Goal: Task Accomplishment & Management: Use online tool/utility

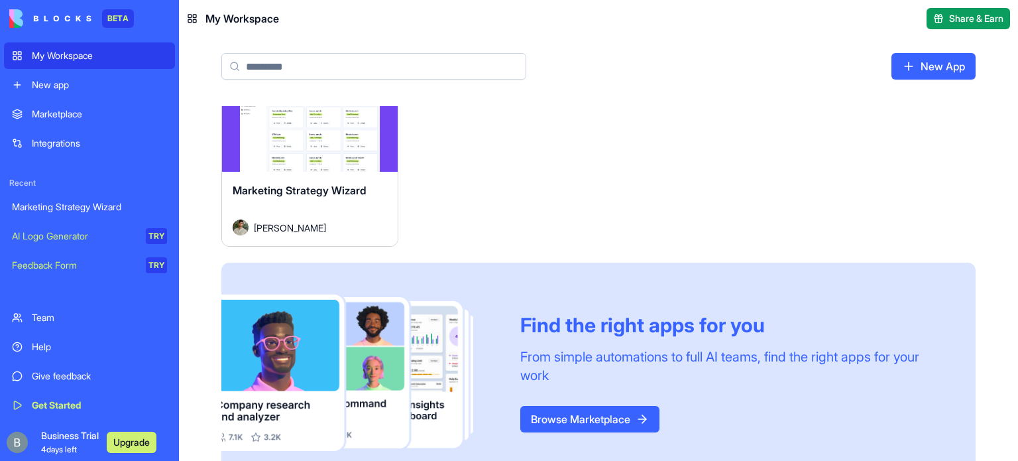
scroll to position [78, 0]
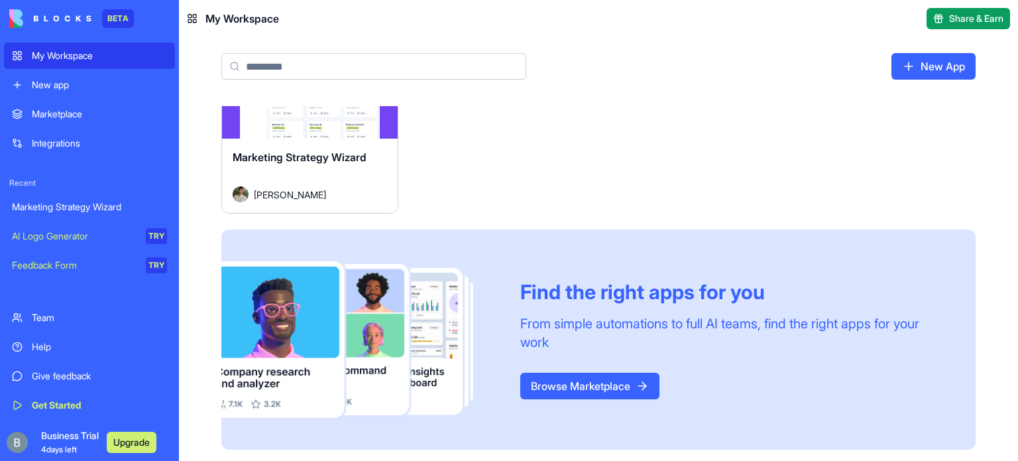
click at [597, 383] on link "Browse Marketplace" at bounding box center [589, 385] width 139 height 27
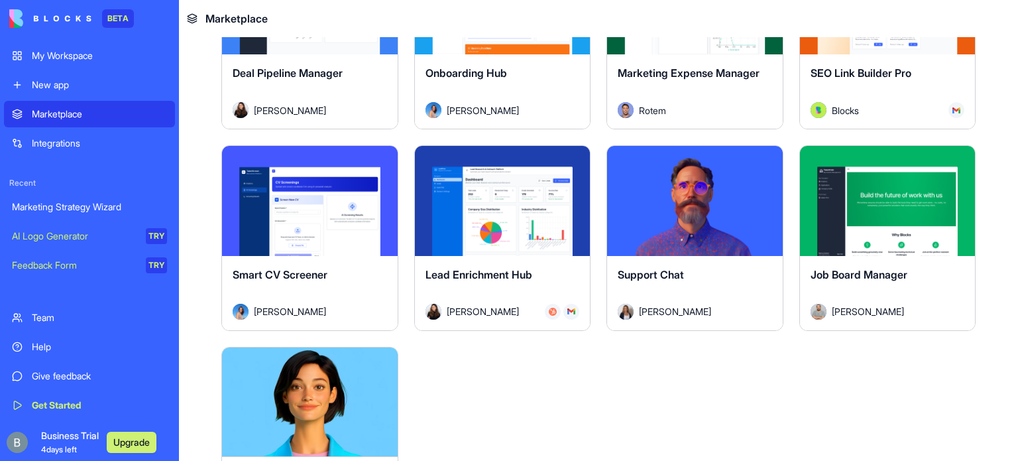
scroll to position [3579, 0]
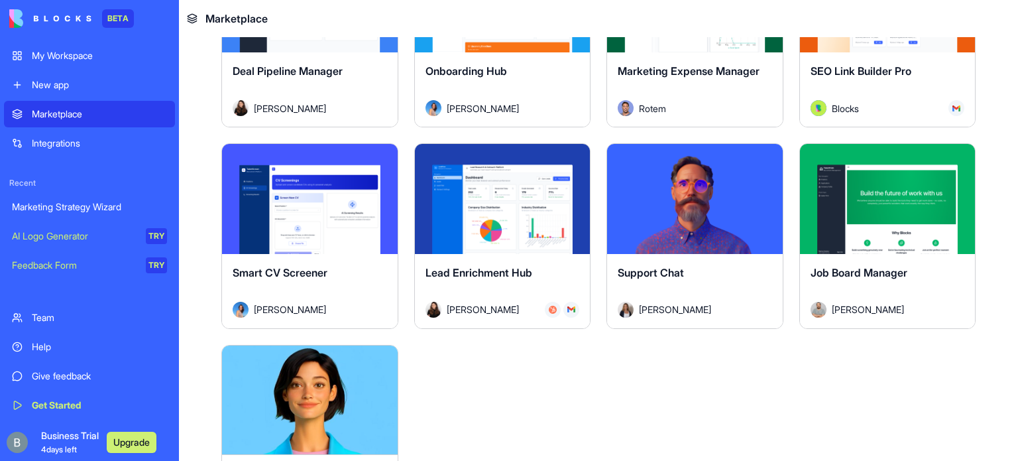
click at [864, 186] on button "Explore" at bounding box center [887, 199] width 99 height 27
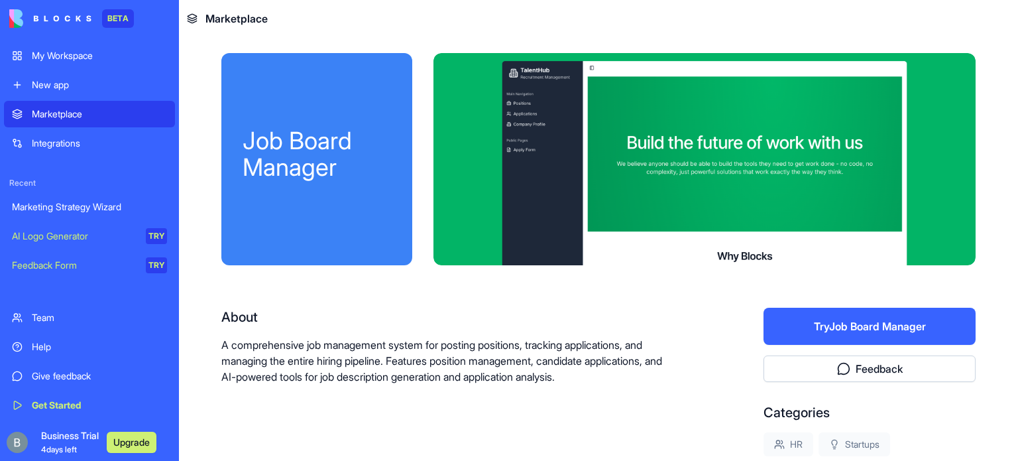
click at [893, 328] on button "Try Job Board Manager" at bounding box center [869, 326] width 212 height 37
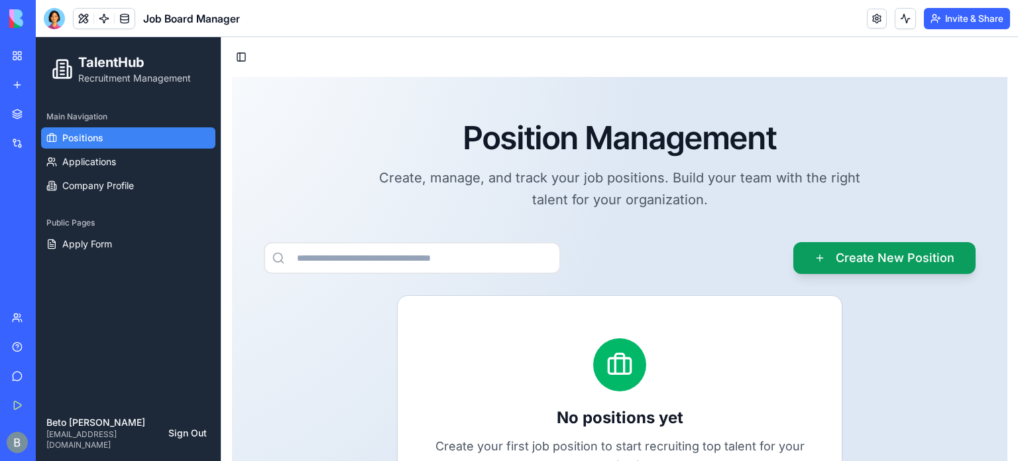
click at [380, 211] on div "Position Management Create, manage, and track your job positions. Build your te…" at bounding box center [620, 350] width 754 height 463
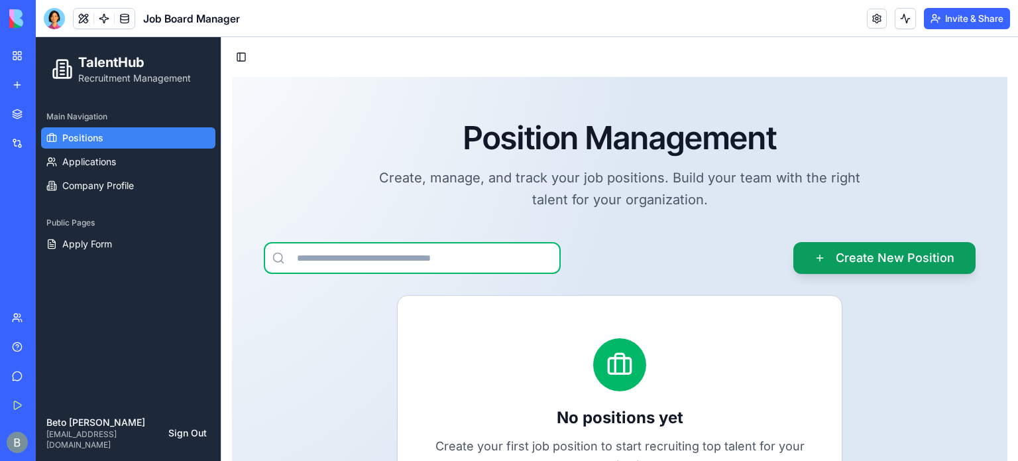
click at [478, 265] on input at bounding box center [412, 258] width 297 height 32
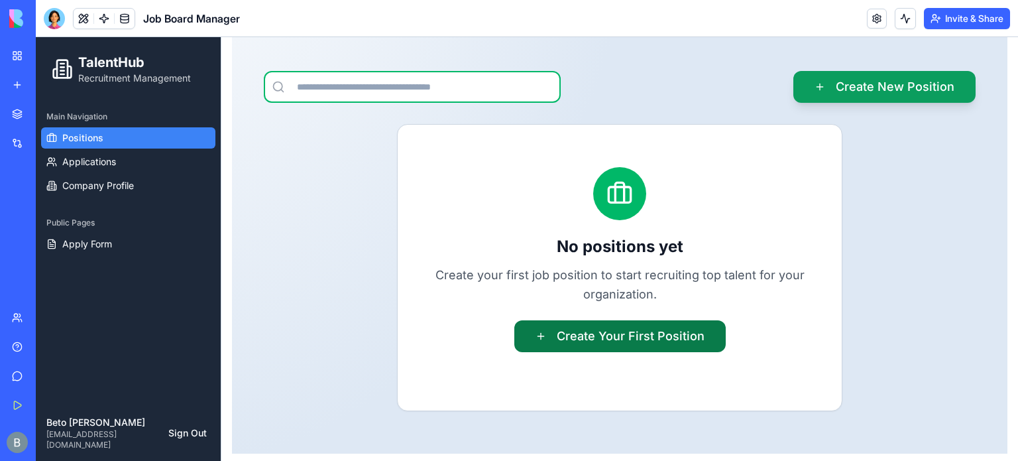
scroll to position [173, 0]
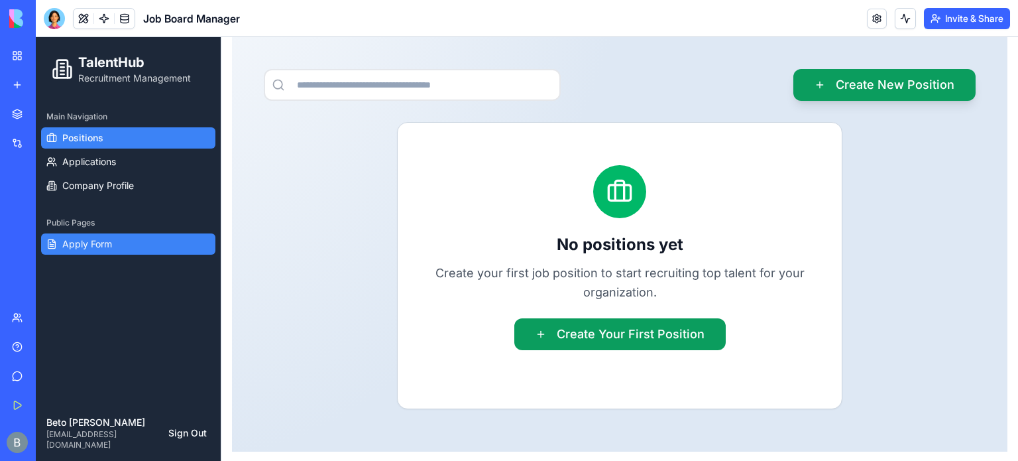
click at [112, 239] on span "Apply Form" at bounding box center [87, 243] width 50 height 13
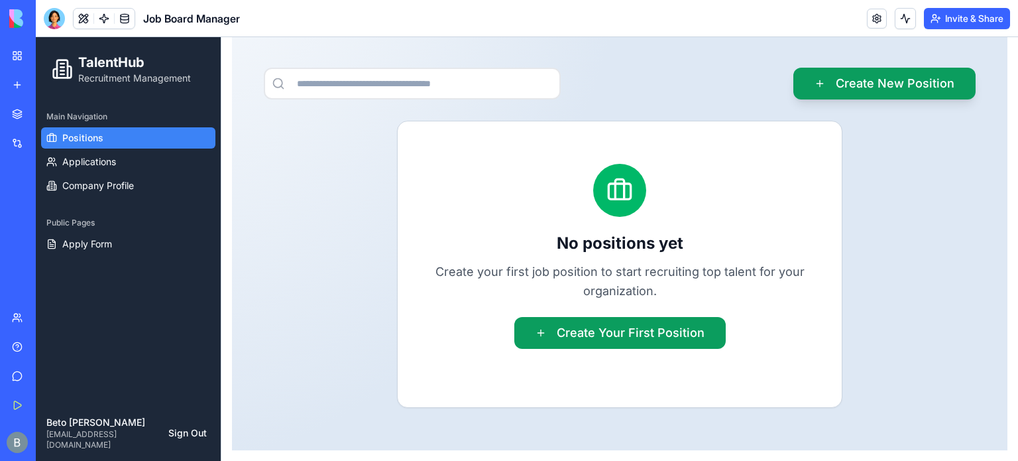
scroll to position [173, 0]
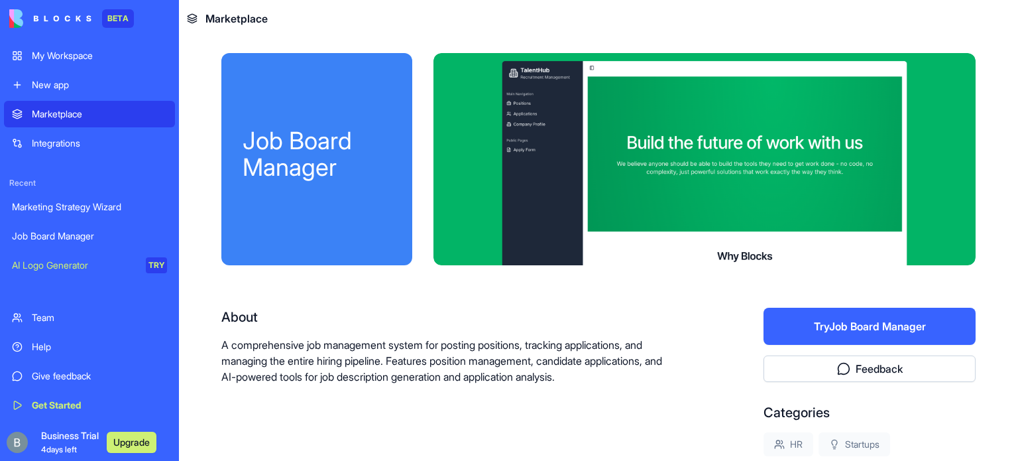
click at [89, 207] on div "Marketing Strategy Wizard" at bounding box center [89, 206] width 155 height 13
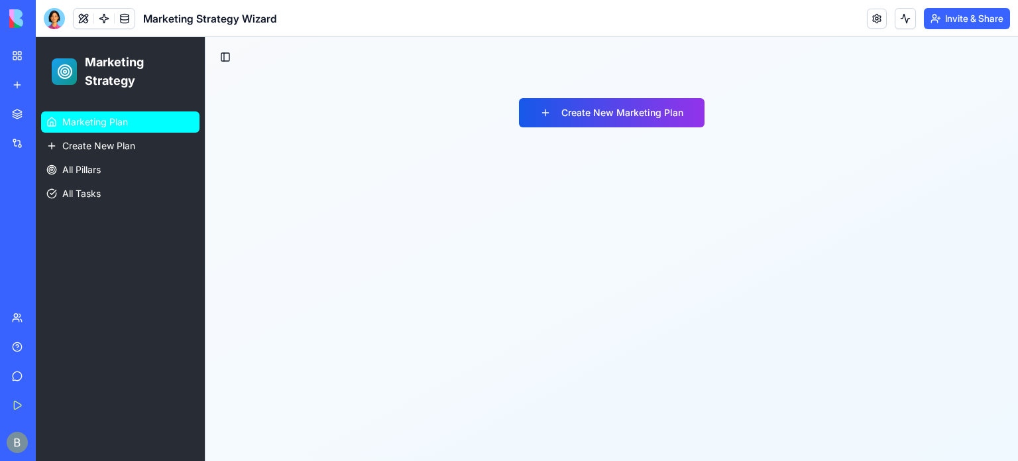
click at [111, 123] on span "Marketing Plan" at bounding box center [95, 121] width 66 height 13
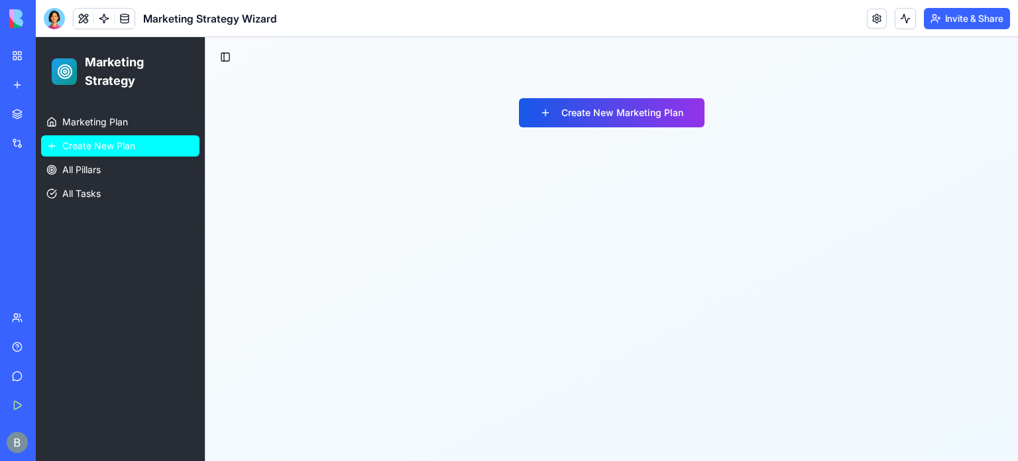
click at [114, 148] on span "Create New Plan" at bounding box center [98, 145] width 73 height 13
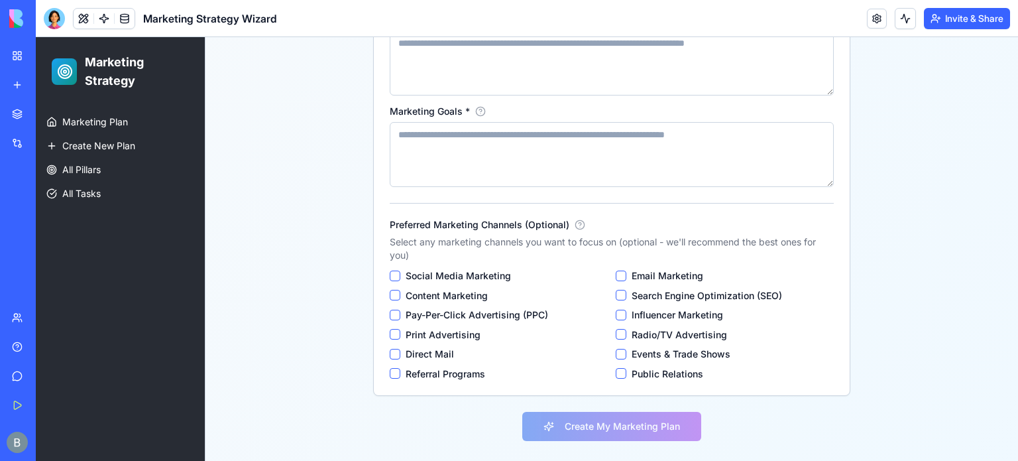
scroll to position [584, 0]
click at [40, 116] on div "Marketplace" at bounding box center [40, 113] width 17 height 13
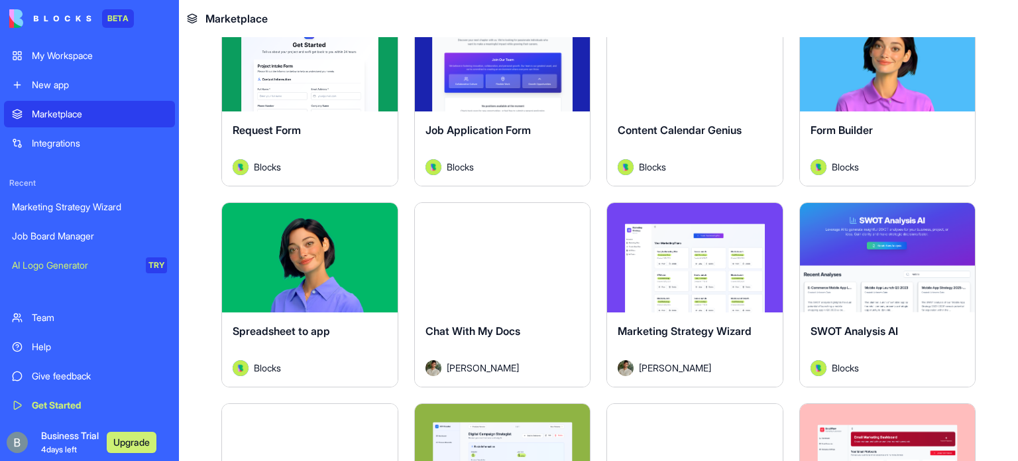
scroll to position [1662, 0]
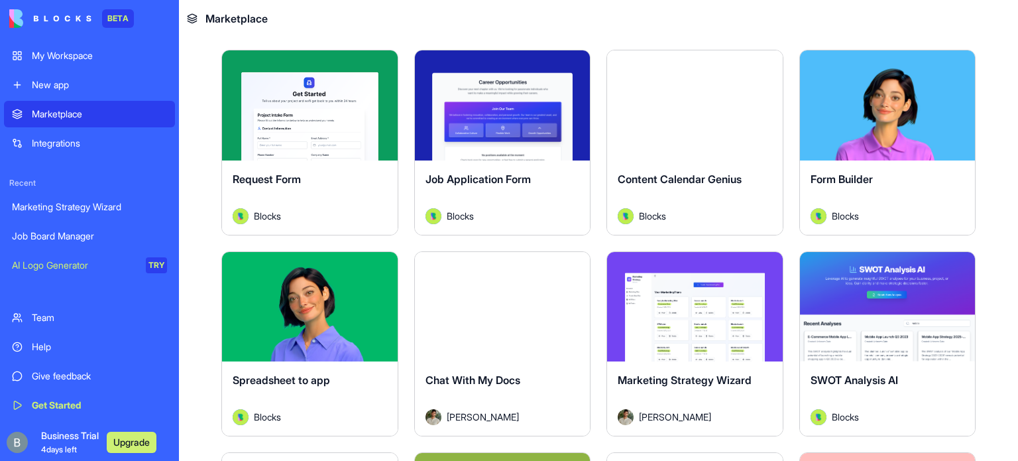
click at [308, 336] on div "Explore" at bounding box center [310, 306] width 176 height 109
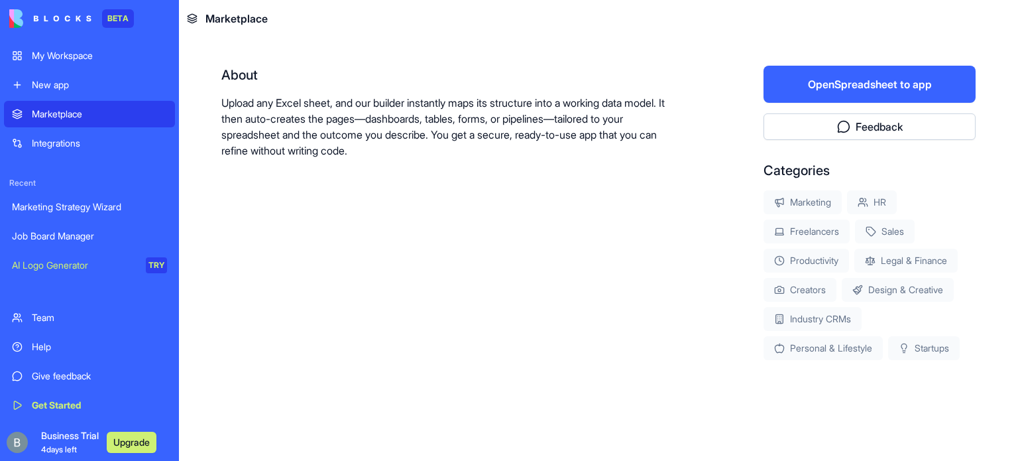
scroll to position [241, 0]
click at [360, 113] on p "Upload any Excel sheet, and our builder instantly maps its structure into a wor…" at bounding box center [449, 127] width 457 height 64
click at [382, 153] on p "Upload any Excel sheet, and our builder instantly maps its structure into a wor…" at bounding box center [449, 127] width 457 height 64
click at [877, 93] on button "Open Spreadsheet to app" at bounding box center [869, 84] width 212 height 37
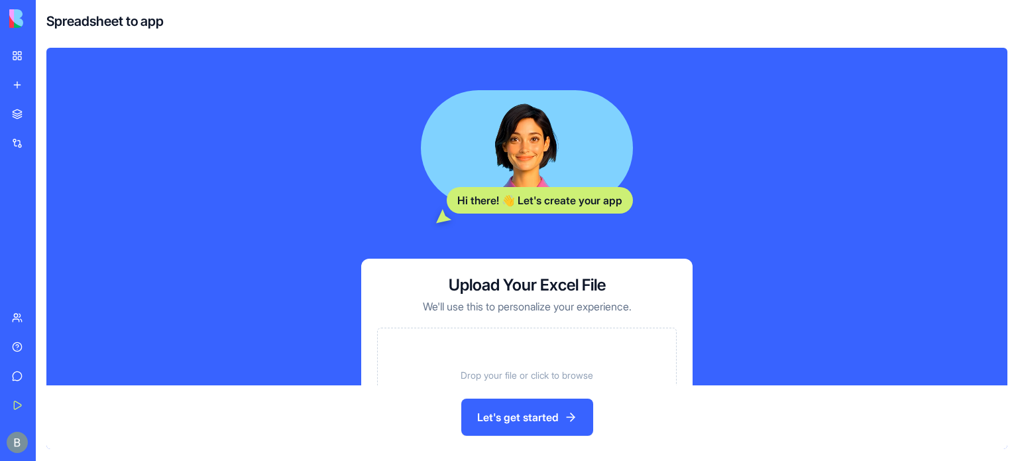
click at [510, 376] on span "Drop your file or click to browse" at bounding box center [527, 374] width 133 height 13
click at [524, 422] on button "Let's get started" at bounding box center [527, 416] width 132 height 37
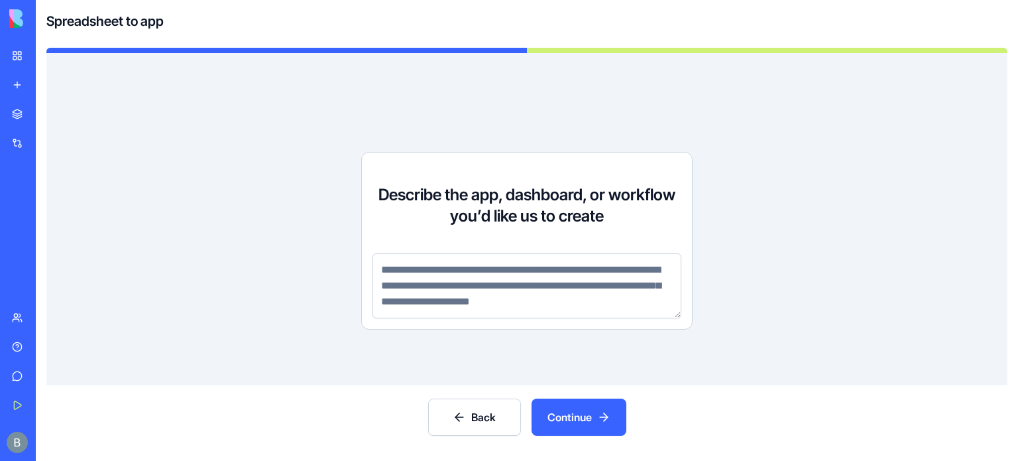
click at [424, 267] on textarea at bounding box center [526, 285] width 309 height 65
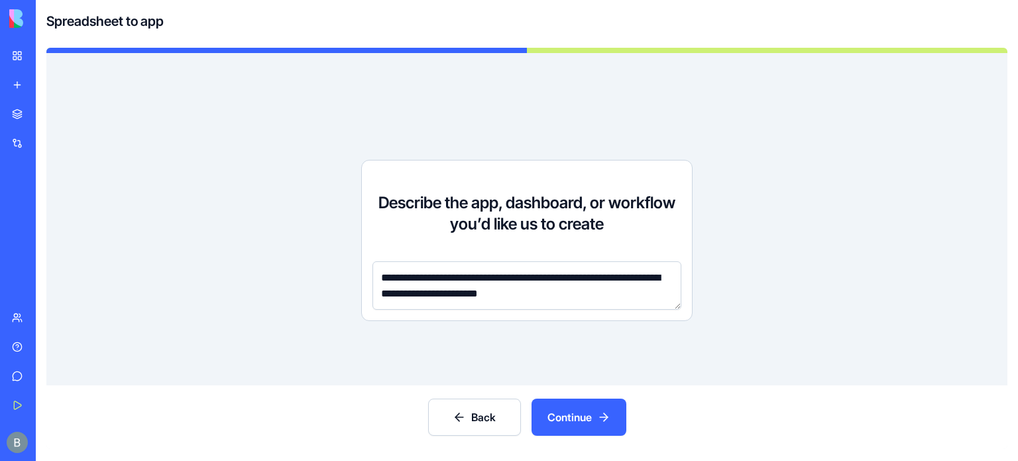
type textarea "**********"
click at [580, 414] on button "Continue" at bounding box center [579, 416] width 95 height 37
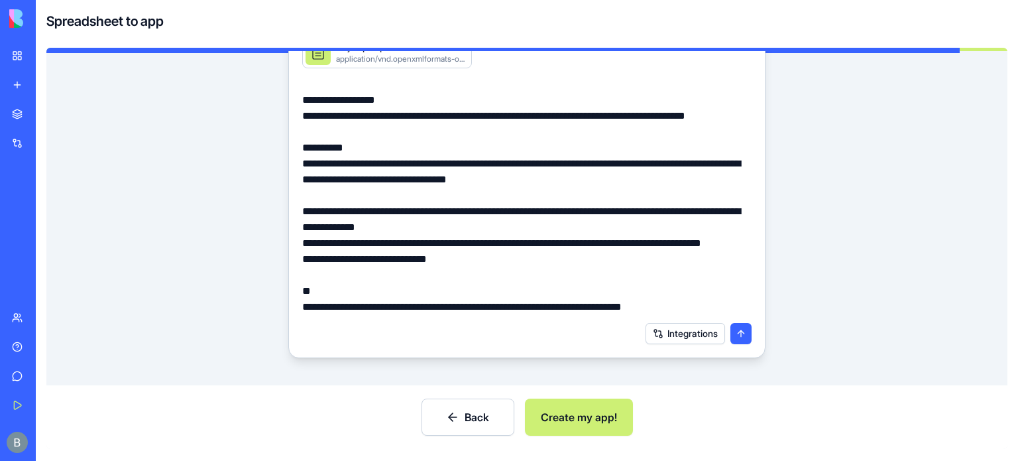
scroll to position [274, 0]
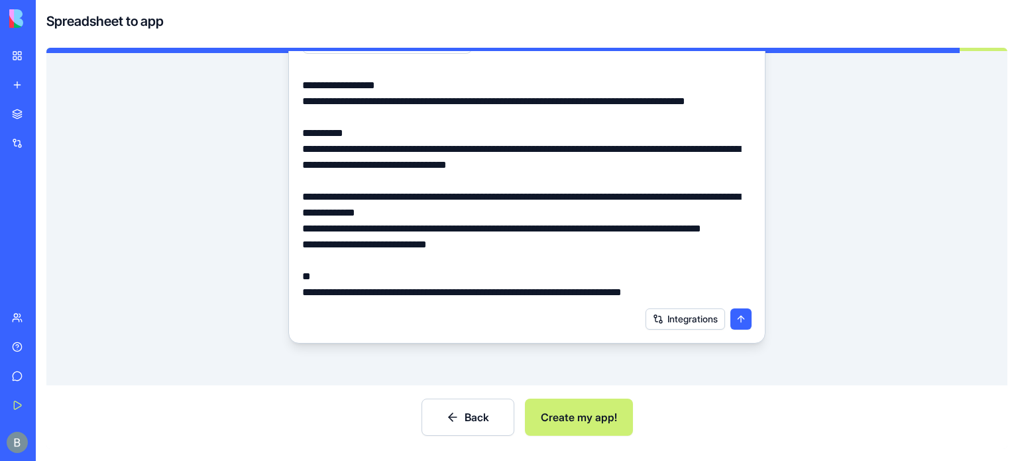
click at [590, 411] on button "Create my app!" at bounding box center [579, 416] width 108 height 37
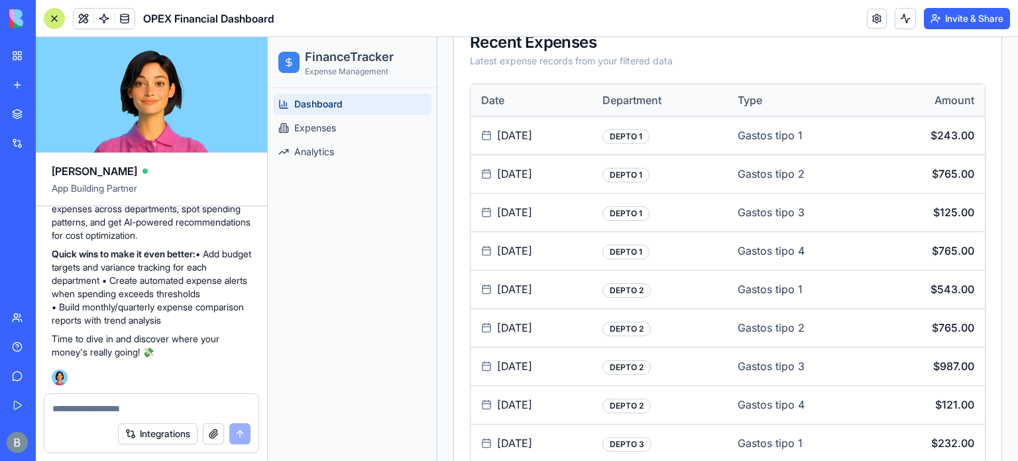
scroll to position [745, 0]
drag, startPoint x: 60, startPoint y: 309, endPoint x: 226, endPoint y: 321, distance: 166.1
click at [226, 321] on p "Quick wins to make it even better: • Add budget targets and variance tracking f…" at bounding box center [151, 287] width 199 height 80
copy p "Build monthly/quarterly expense comparison reports with trend analysis"
drag, startPoint x: 107, startPoint y: 412, endPoint x: 76, endPoint y: 408, distance: 30.7
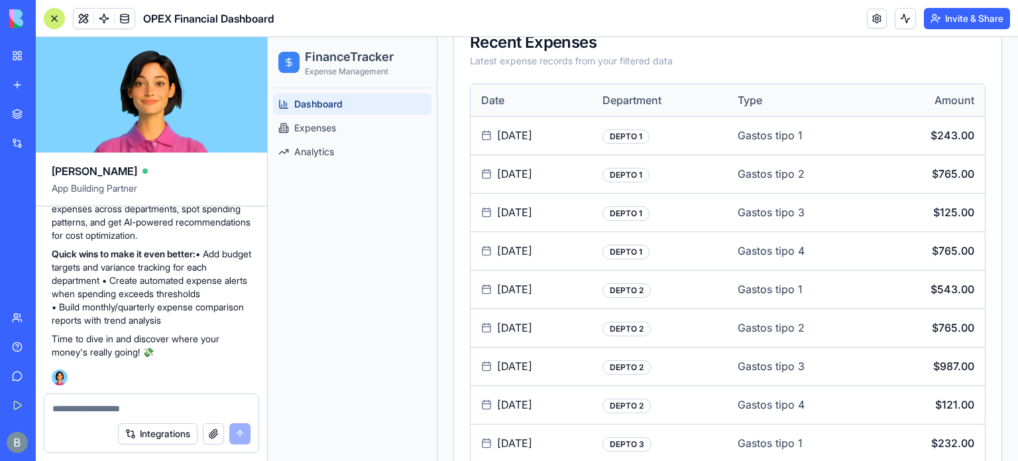
paste textarea "**********"
type textarea "**********"
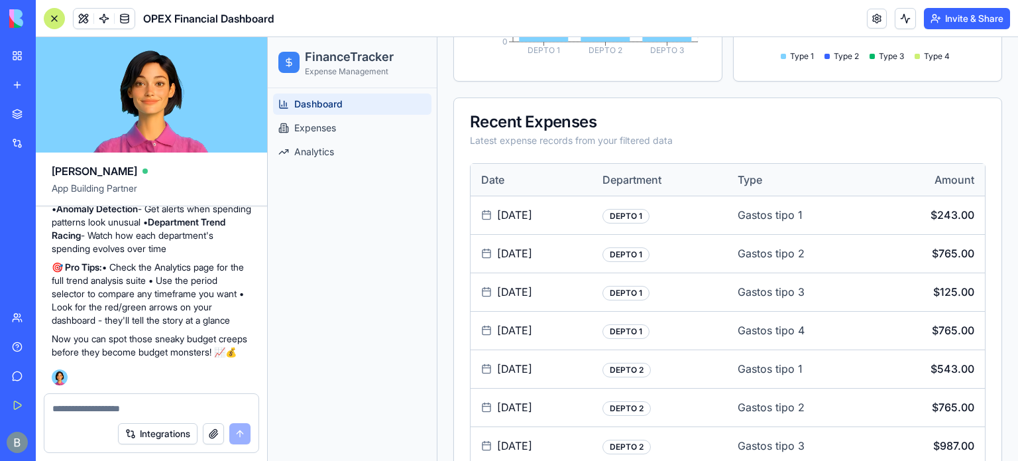
scroll to position [1458, 0]
click at [317, 127] on span "Expenses" at bounding box center [315, 127] width 42 height 13
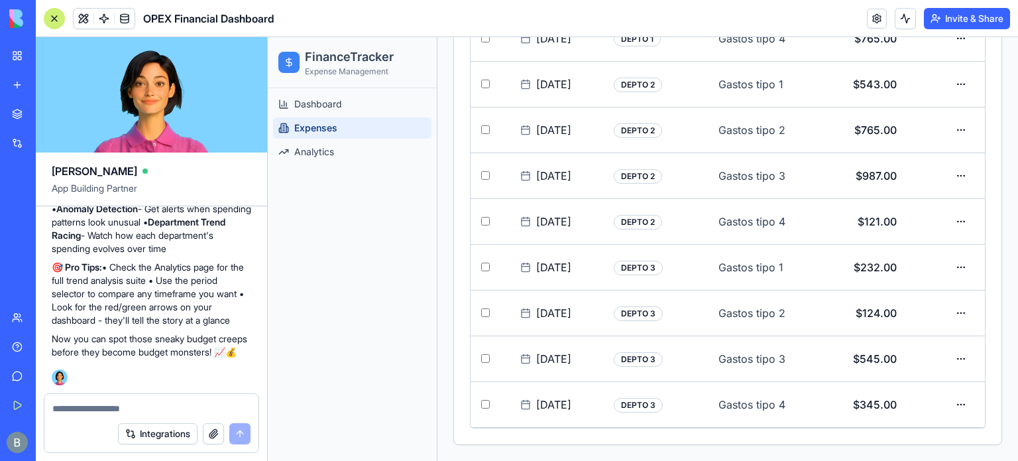
scroll to position [505, 0]
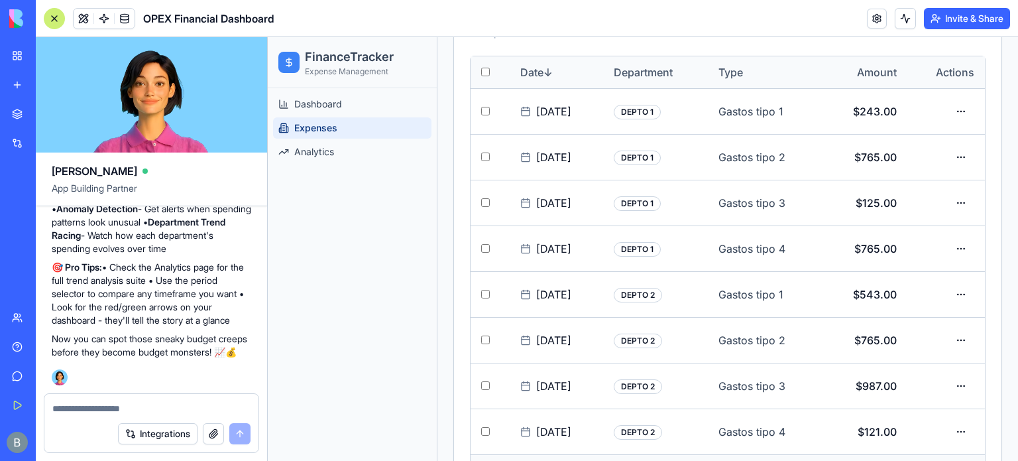
scroll to position [265, 0]
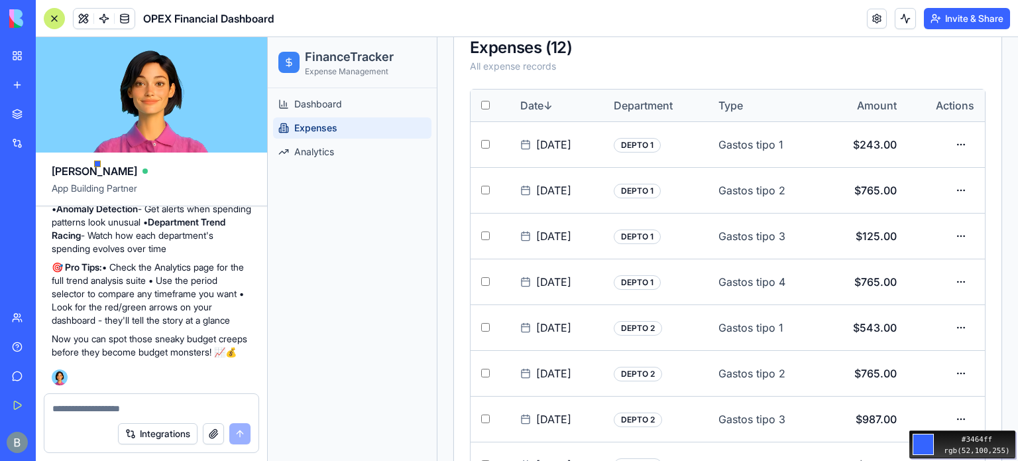
click at [84, 147] on div "Move your 🖱️ to pick a color #3464ff rgb(52,100,255)" at bounding box center [509, 230] width 1018 height 461
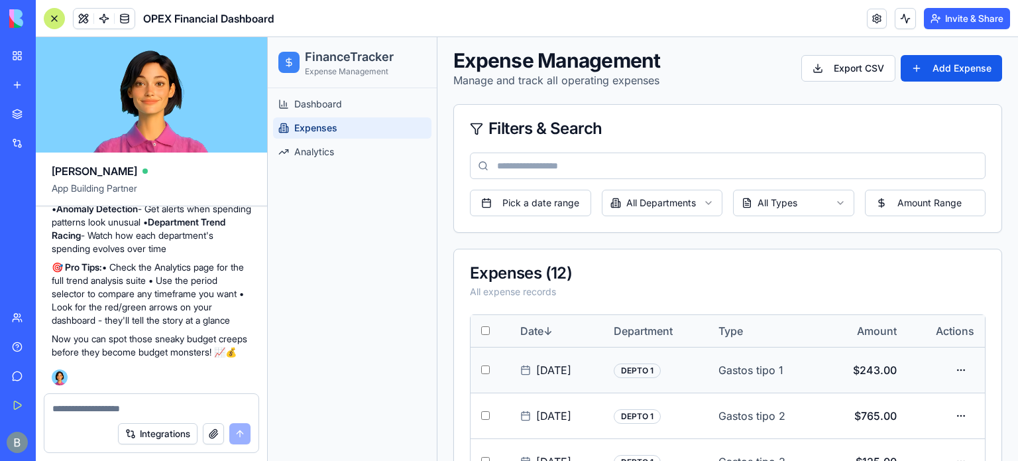
scroll to position [0, 0]
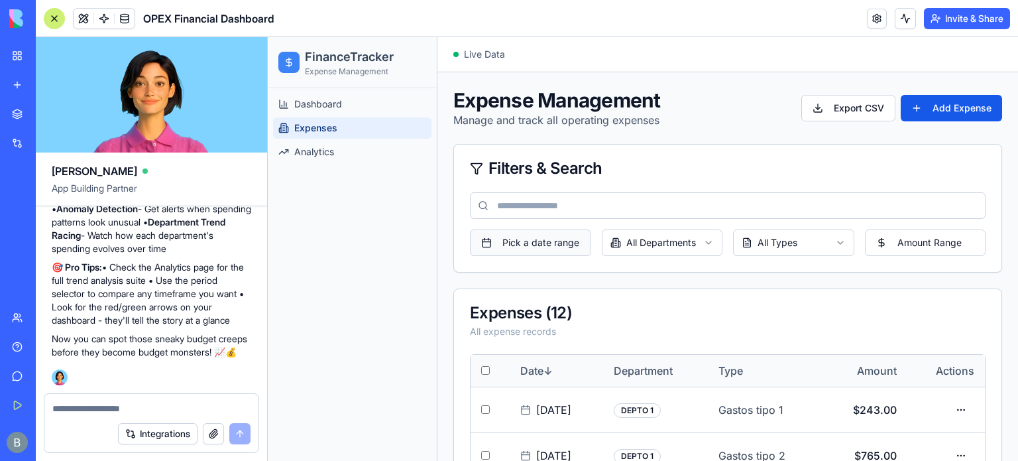
click at [533, 244] on button "Pick a date range" at bounding box center [530, 242] width 121 height 27
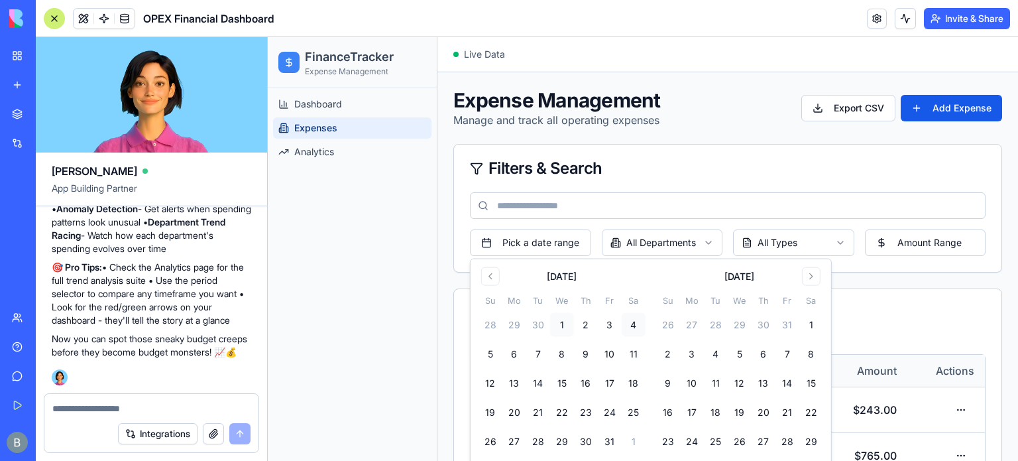
click at [562, 326] on button "1" at bounding box center [562, 325] width 24 height 24
click at [561, 351] on button "8" at bounding box center [562, 354] width 24 height 24
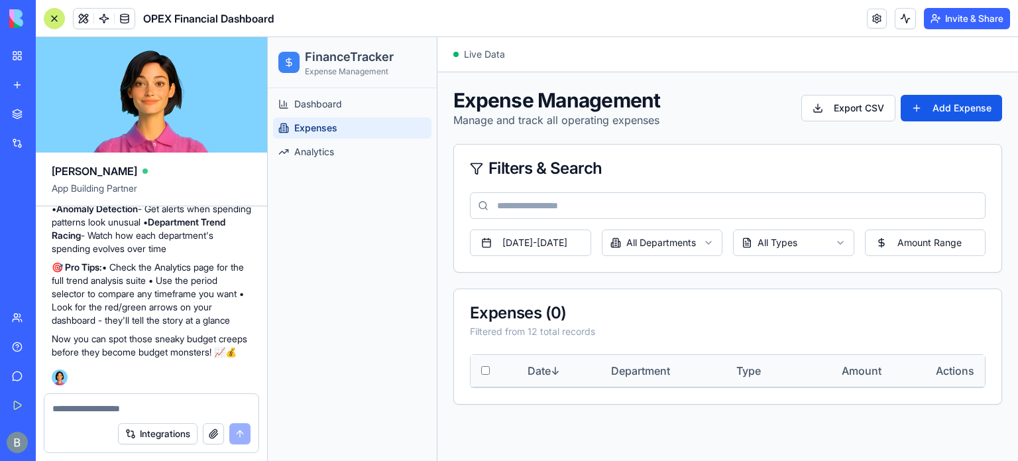
click at [713, 243] on html "FinanceTracker Expense Management Dashboard Expenses Analytics Toggle Sidebar L…" at bounding box center [643, 248] width 750 height 423
click at [579, 244] on button "[DATE] - [DATE]" at bounding box center [530, 242] width 121 height 27
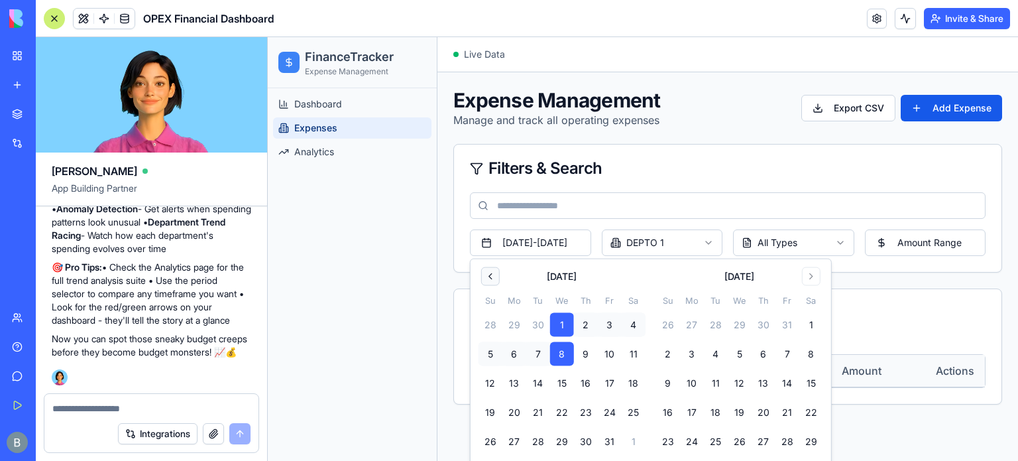
click at [491, 278] on button "Go to previous month" at bounding box center [490, 276] width 19 height 19
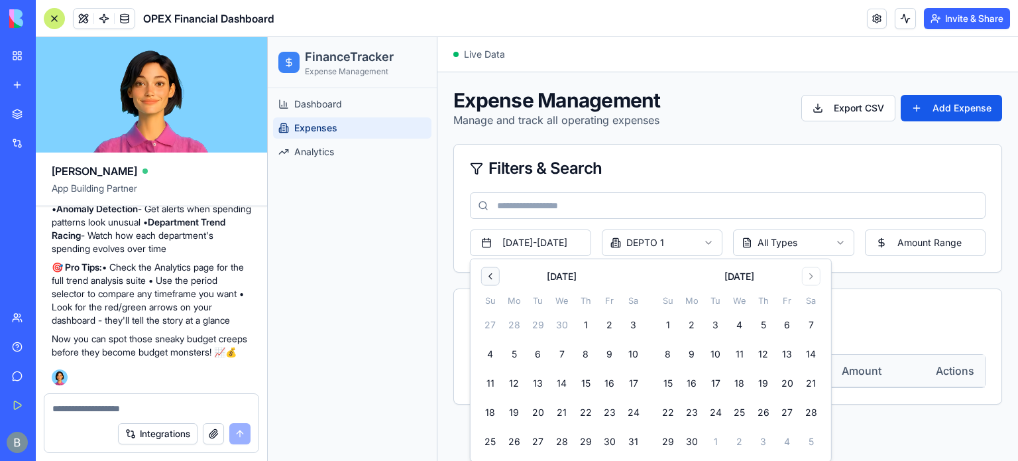
click at [491, 278] on button "Go to previous month" at bounding box center [490, 276] width 19 height 19
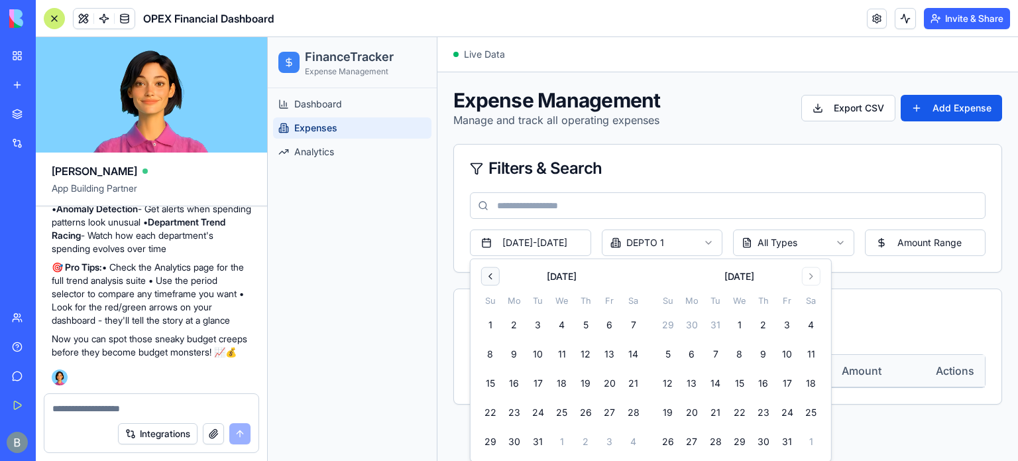
click at [491, 278] on button "Go to previous month" at bounding box center [490, 276] width 19 height 19
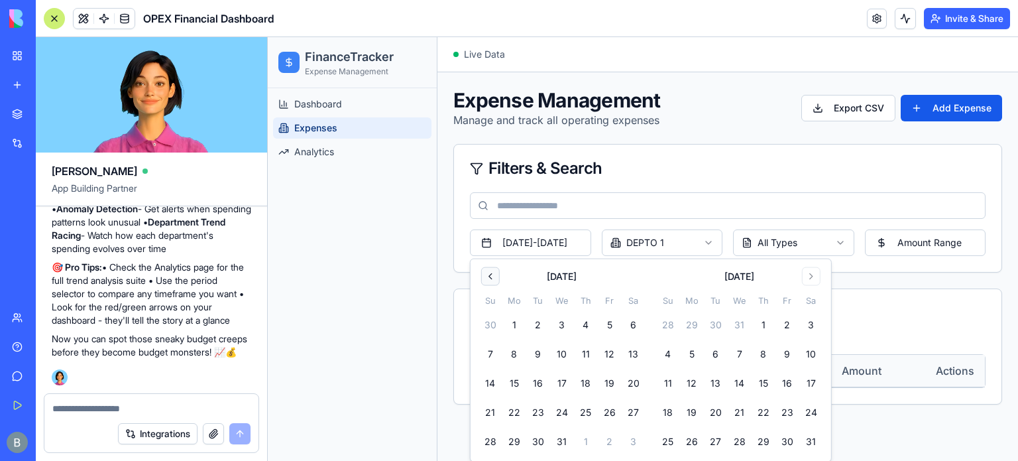
click at [491, 278] on button "Go to previous month" at bounding box center [490, 276] width 19 height 19
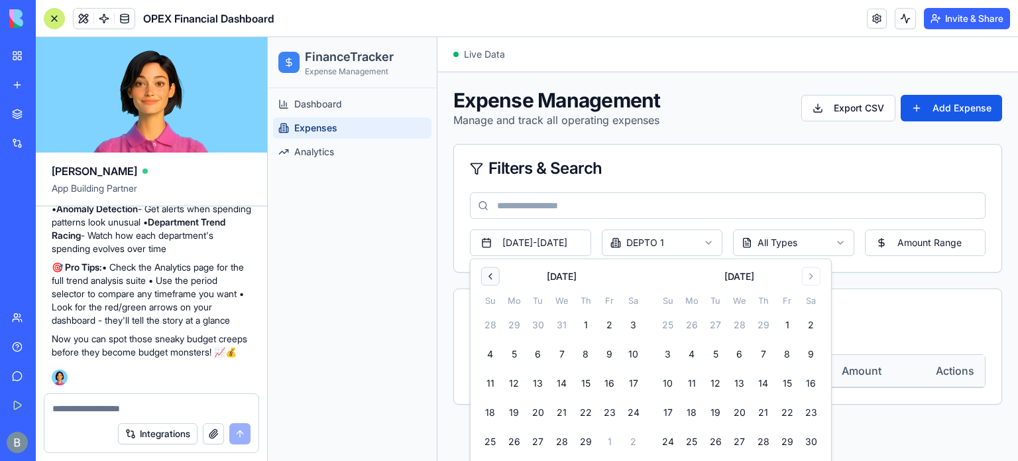
click at [490, 278] on button "Go to previous month" at bounding box center [490, 276] width 19 height 19
click at [512, 322] on button "1" at bounding box center [514, 325] width 24 height 24
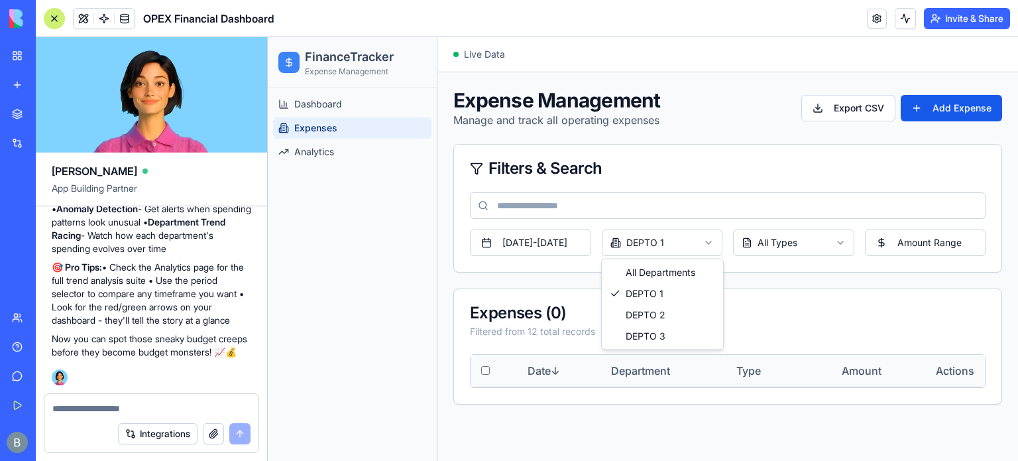
click at [711, 239] on html "FinanceTracker Expense Management Dashboard Expenses Analytics Toggle Sidebar L…" at bounding box center [643, 248] width 750 height 423
click at [553, 373] on th "Date ↓" at bounding box center [559, 371] width 84 height 32
click at [553, 373] on th "Date ↑" at bounding box center [559, 371] width 84 height 32
click at [647, 368] on th "Department" at bounding box center [662, 371] width 125 height 32
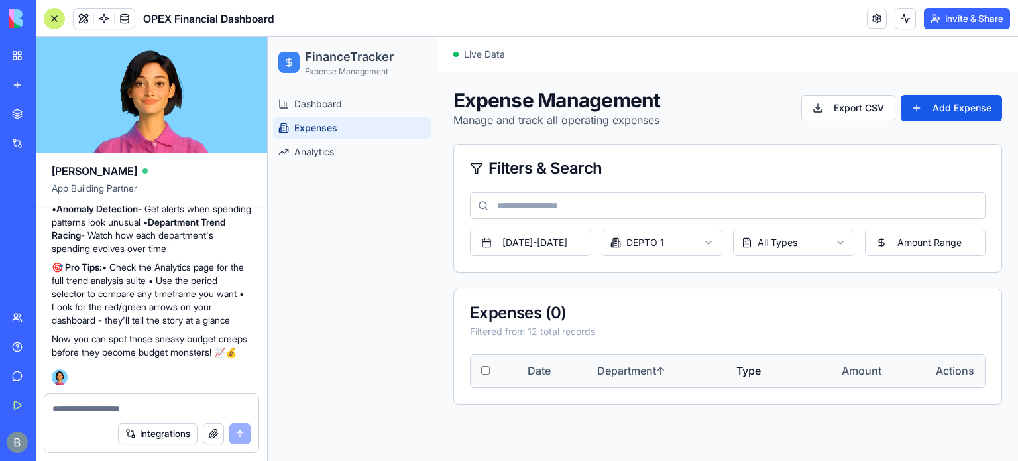
click at [762, 369] on th "Type" at bounding box center [762, 371] width 72 height 32
click at [879, 373] on th "Amount" at bounding box center [844, 371] width 95 height 32
click at [938, 370] on th "Actions" at bounding box center [938, 371] width 93 height 32
click at [958, 370] on th "Actions" at bounding box center [938, 371] width 93 height 32
click at [915, 243] on button "Amount Range" at bounding box center [925, 242] width 121 height 27
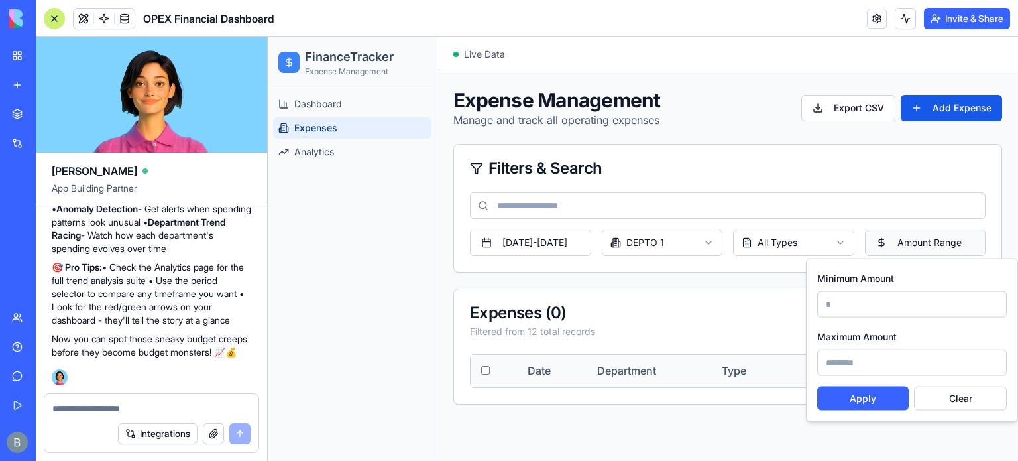
click at [915, 243] on button "Amount Range" at bounding box center [925, 242] width 121 height 27
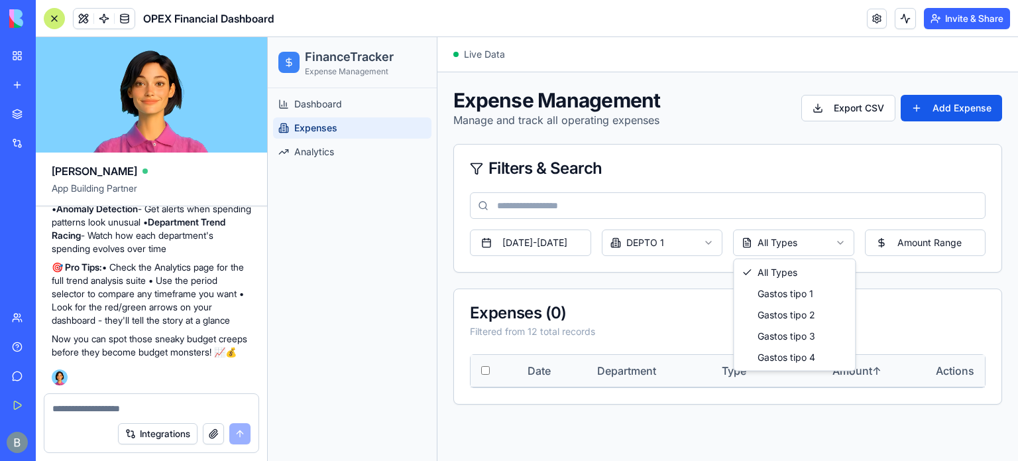
click at [807, 239] on html "FinanceTracker Expense Management Dashboard Expenses Analytics Toggle Sidebar L…" at bounding box center [643, 248] width 750 height 423
click at [835, 245] on html "FinanceTracker Expense Management Dashboard Expenses Analytics Toggle Sidebar L…" at bounding box center [643, 248] width 750 height 423
click at [714, 246] on html "FinanceTracker Expense Management Dashboard Expenses Analytics Toggle Sidebar L…" at bounding box center [643, 248] width 750 height 423
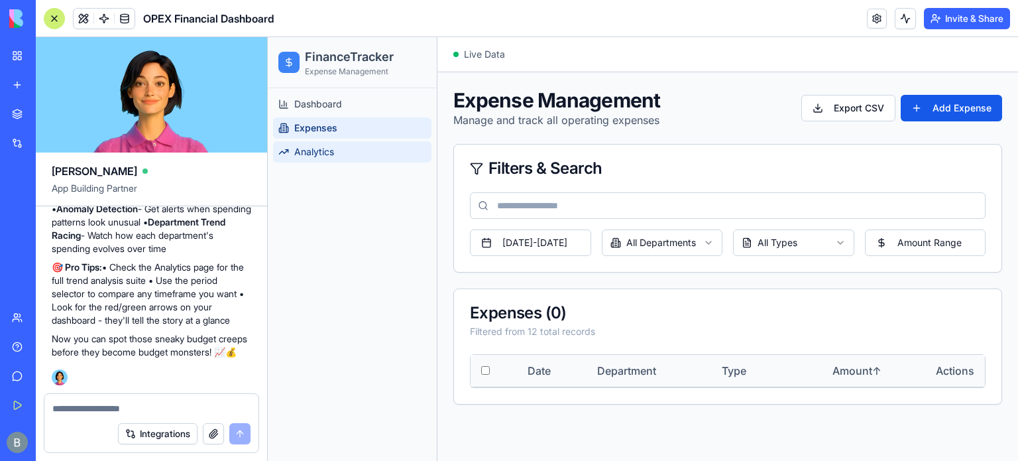
click at [306, 148] on span "Analytics" at bounding box center [314, 151] width 40 height 13
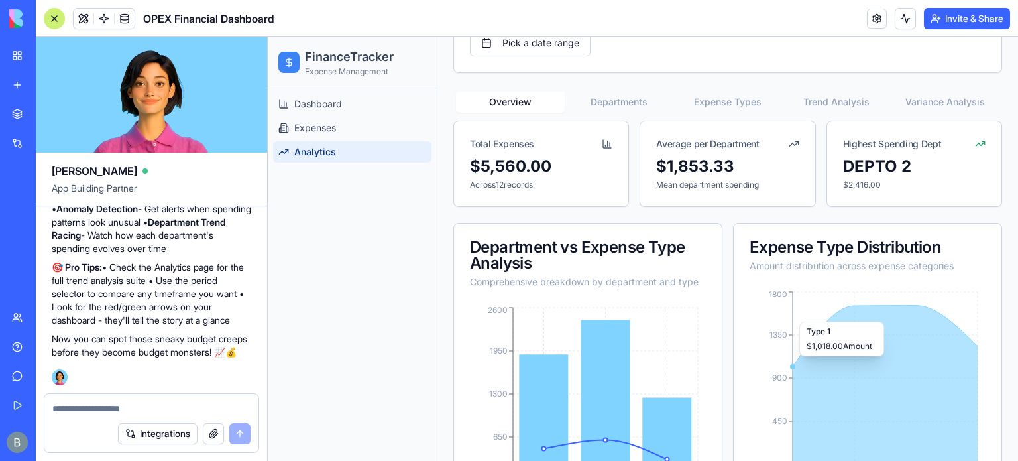
scroll to position [103, 0]
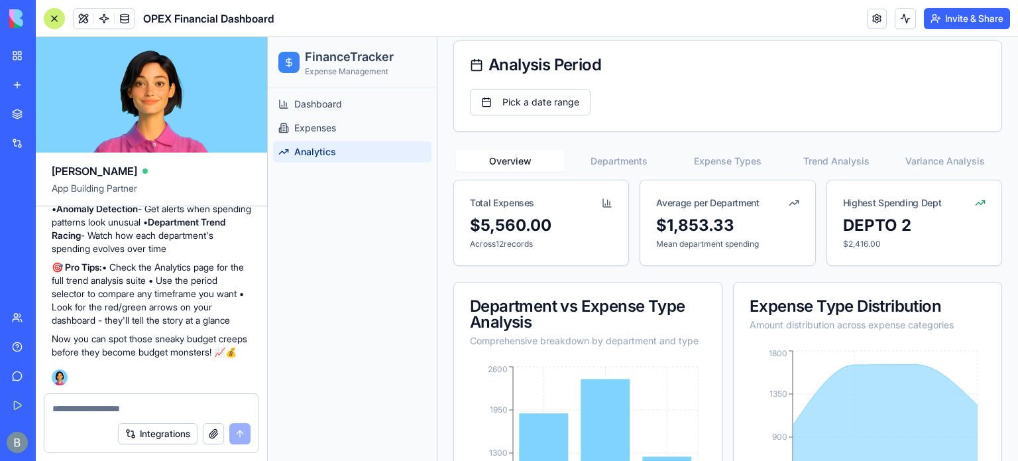
click at [167, 431] on button "Integrations" at bounding box center [158, 433] width 80 height 21
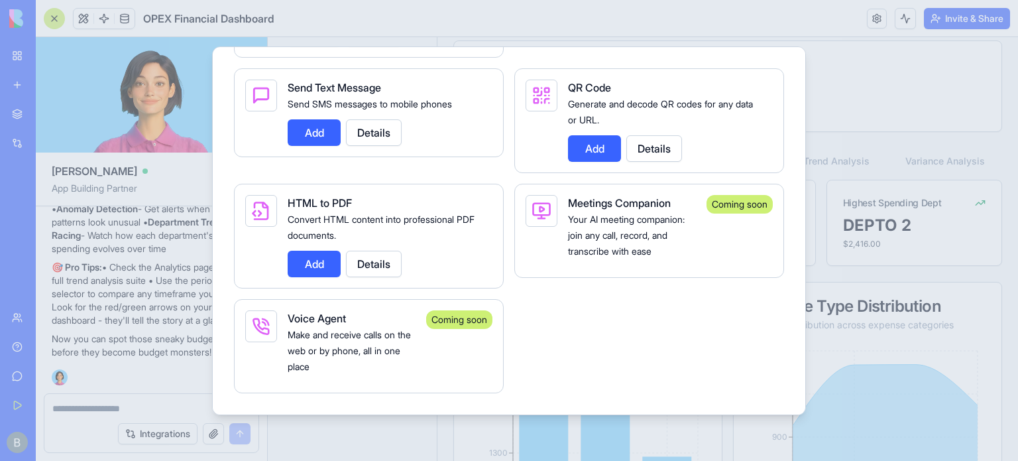
scroll to position [2430, 0]
click at [877, 87] on div at bounding box center [509, 230] width 1018 height 461
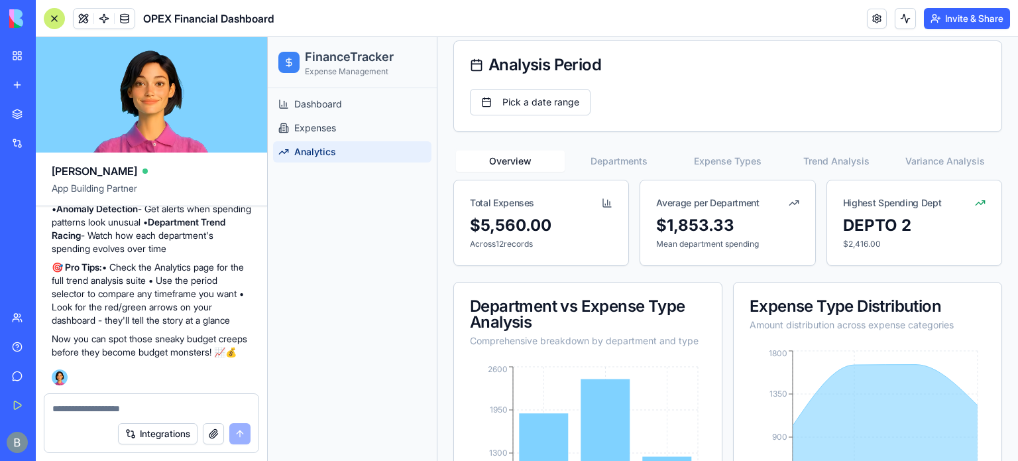
click at [789, 201] on icon at bounding box center [794, 202] width 11 height 11
click at [712, 162] on div "Advanced Analytics Deep financial analysis and insights Export Analytics AI Ins…" at bounding box center [727, 282] width 549 height 594
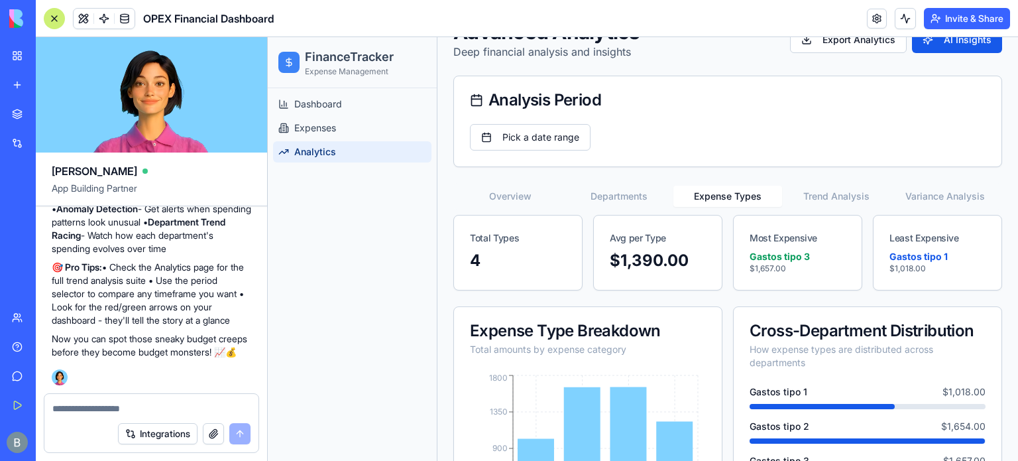
scroll to position [66, 0]
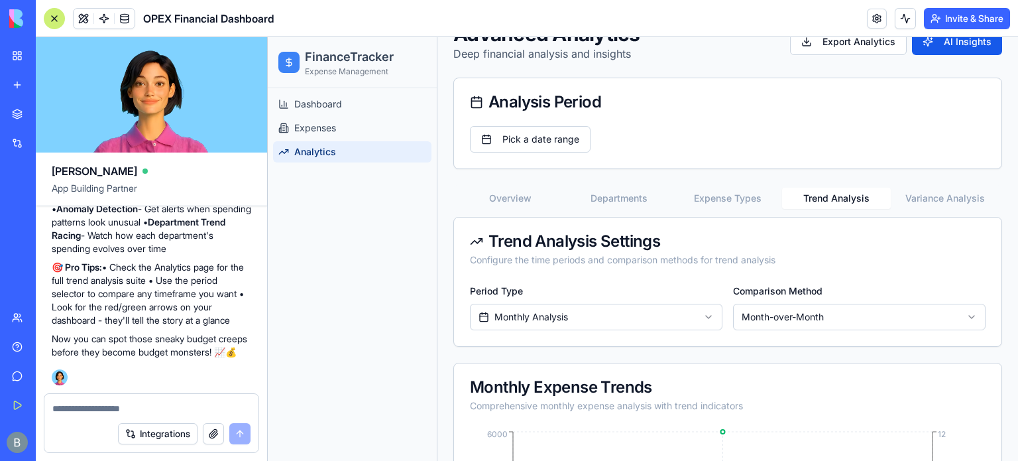
click at [844, 201] on button "Trend Analysis" at bounding box center [836, 198] width 109 height 21
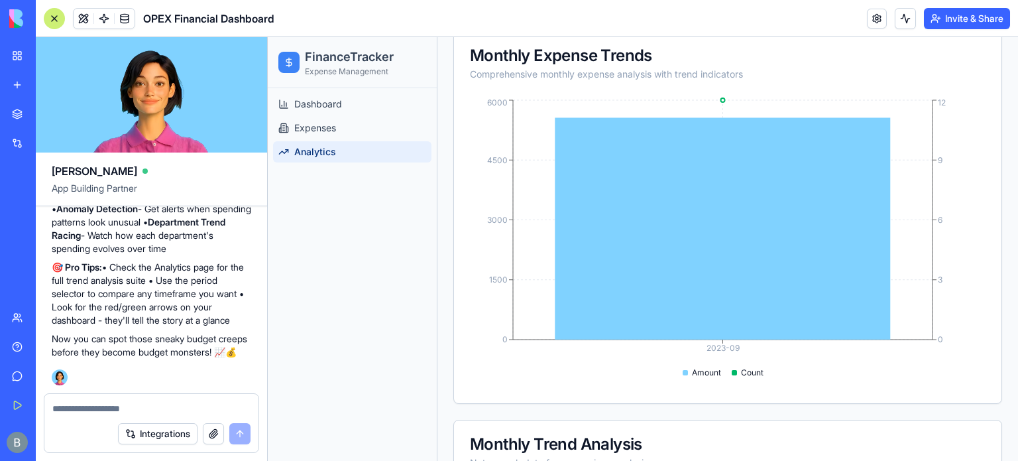
scroll to position [1458, 0]
click at [321, 124] on span "Expenses" at bounding box center [315, 127] width 42 height 13
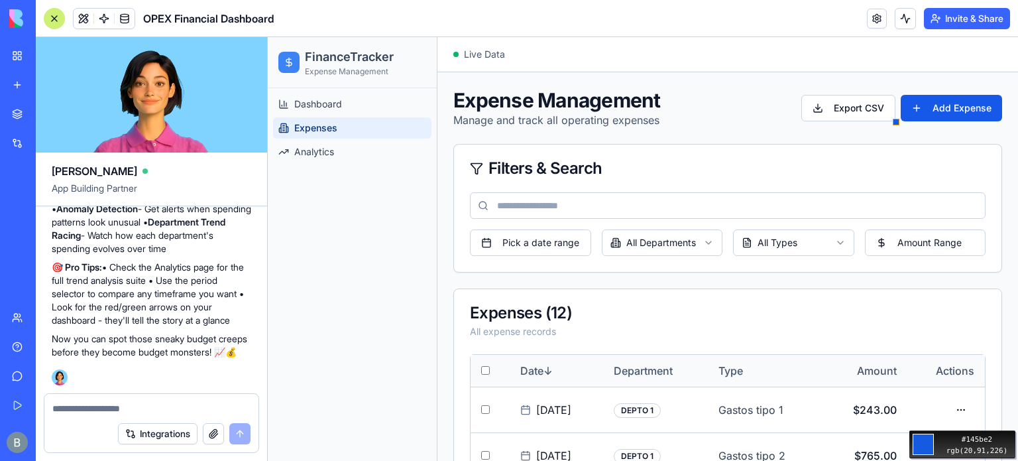
click at [913, 105] on div "Move your 🖱️ to pick a color #145be2 rgb(20,91,226)" at bounding box center [509, 230] width 1018 height 461
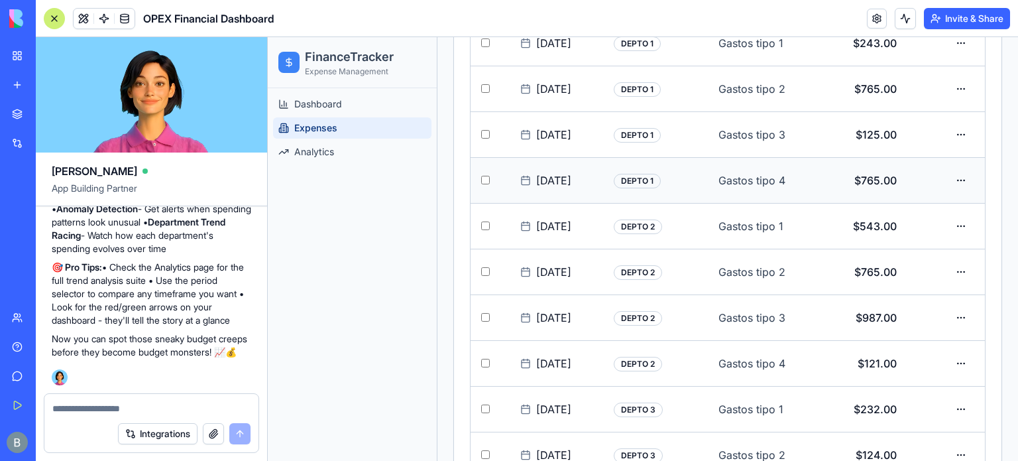
scroll to position [505, 0]
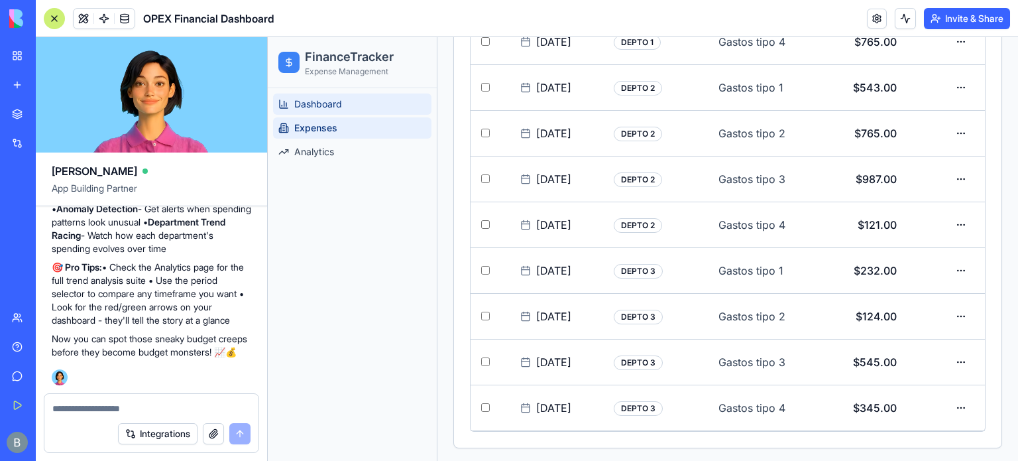
click at [306, 111] on link "Dashboard" at bounding box center [352, 103] width 158 height 21
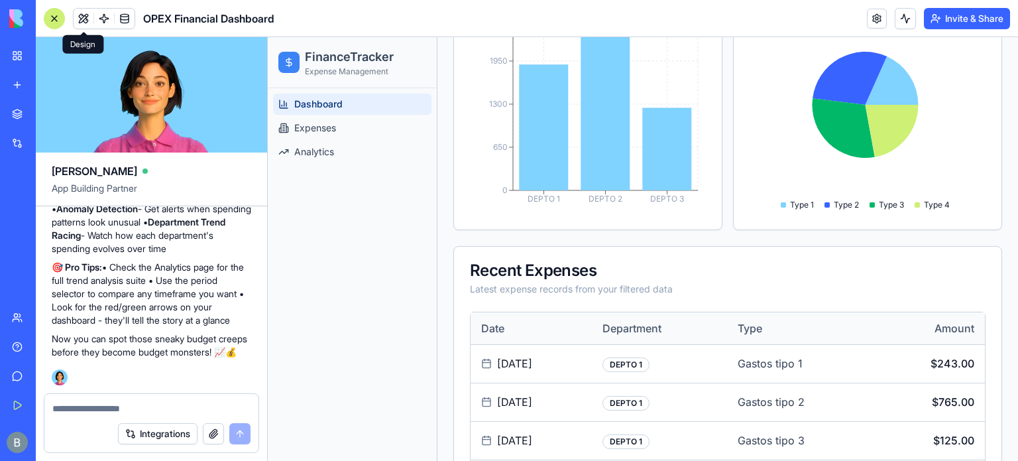
click at [82, 20] on span at bounding box center [83, 18] width 37 height 37
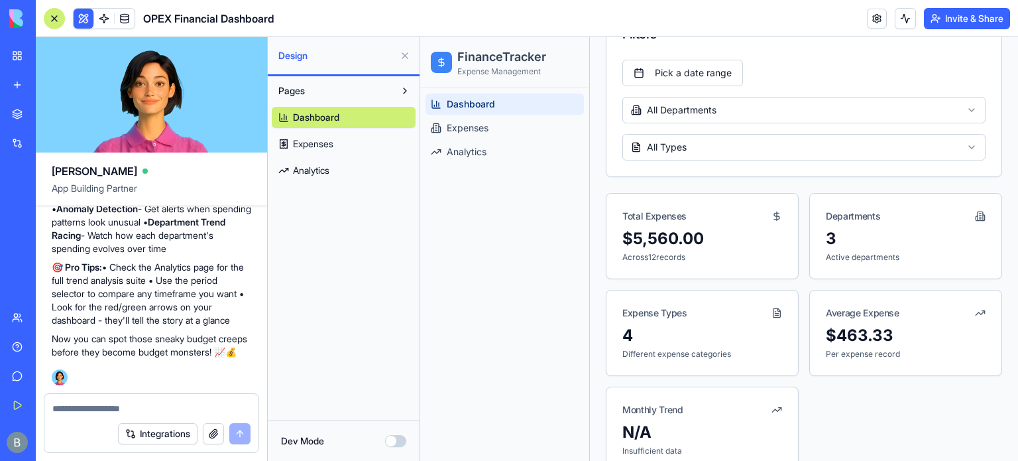
scroll to position [107, 0]
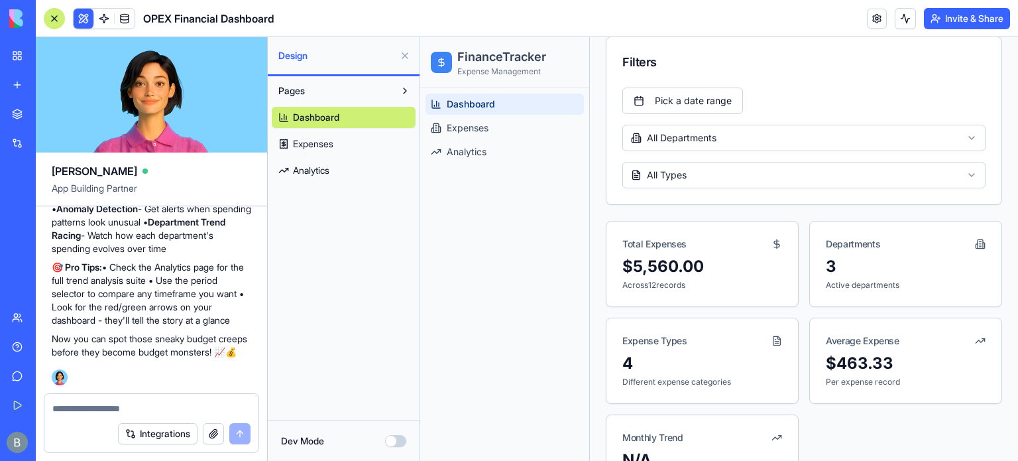
click at [334, 59] on span "Design" at bounding box center [336, 55] width 116 height 13
click at [311, 92] on button "Pages" at bounding box center [333, 90] width 123 height 21
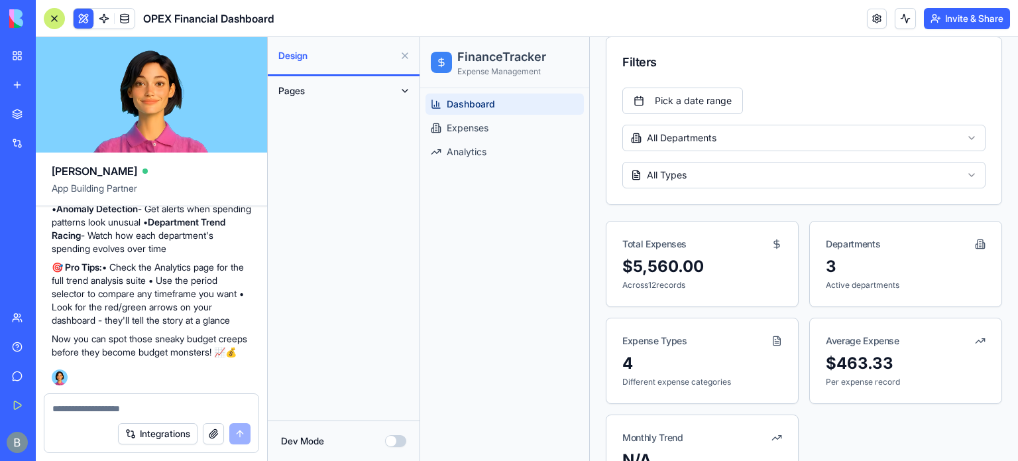
click at [311, 93] on button "Pages" at bounding box center [333, 90] width 123 height 21
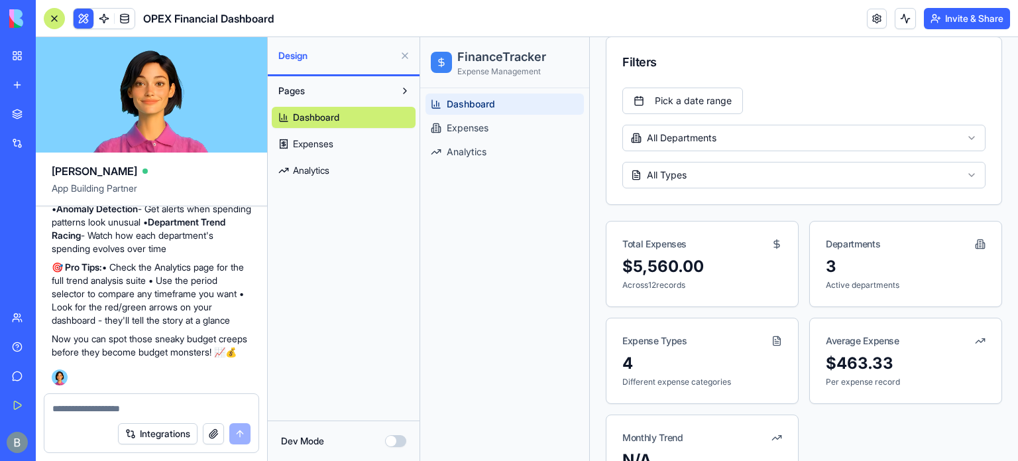
click at [313, 117] on span "Dashboard" at bounding box center [316, 117] width 46 height 13
click at [877, 16] on link at bounding box center [877, 19] width 20 height 20
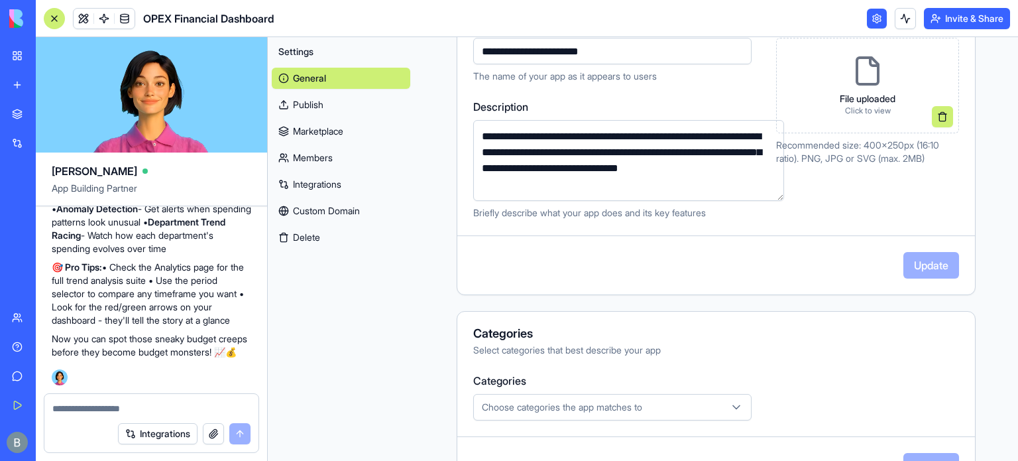
scroll to position [199, 0]
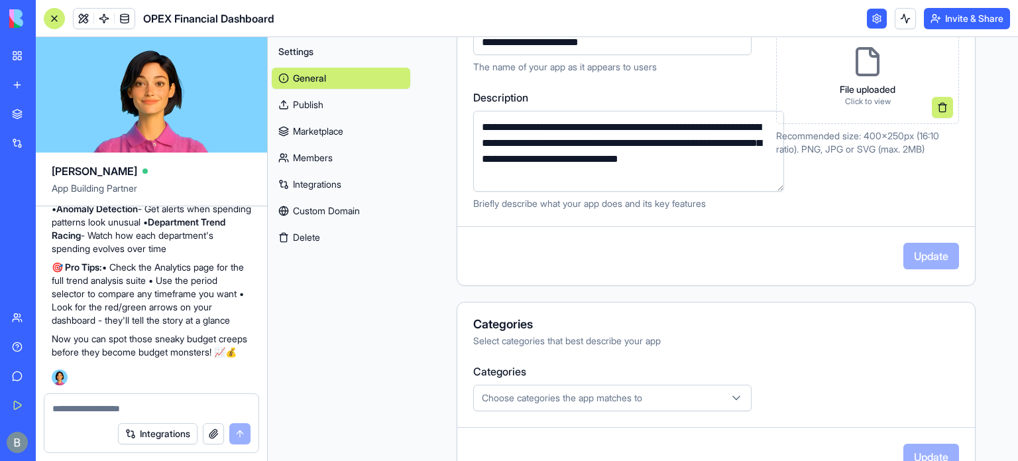
click at [864, 91] on p "File uploaded" at bounding box center [868, 89] width 56 height 13
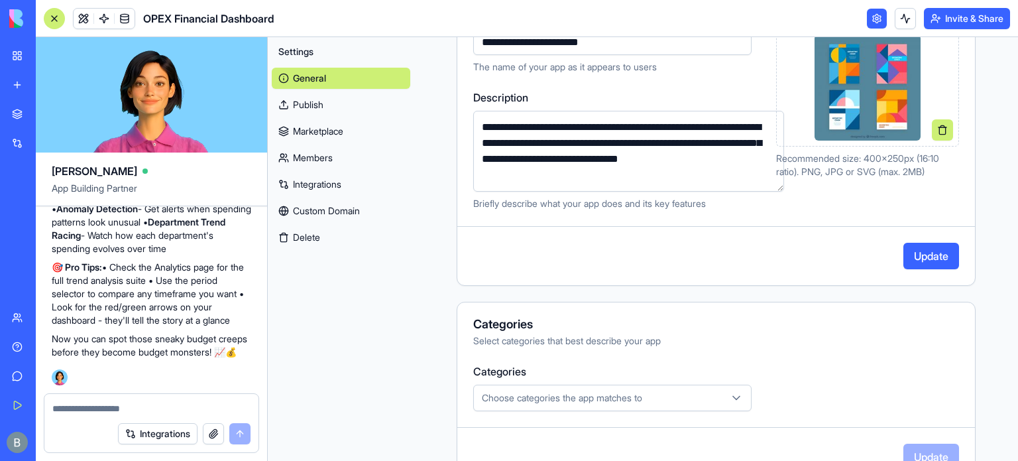
click at [933, 129] on button at bounding box center [942, 129] width 21 height 21
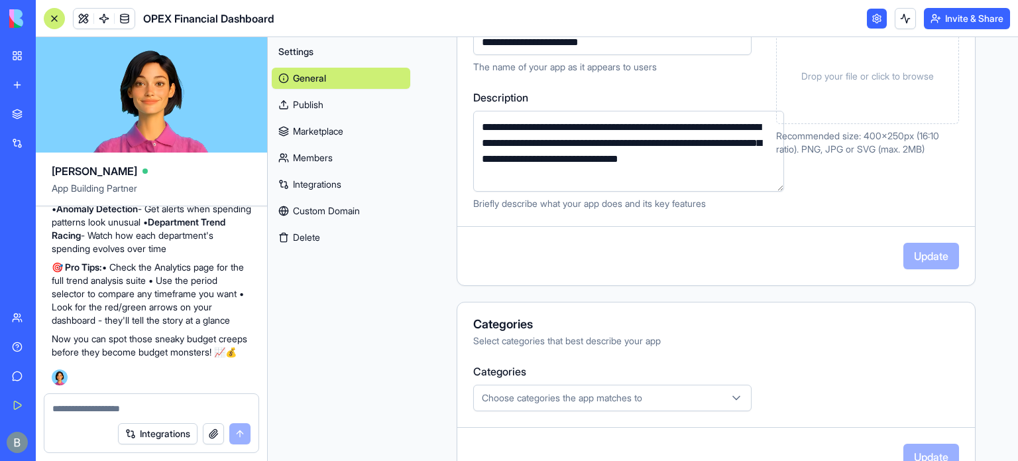
click at [847, 76] on span "Drop your file or click to browse" at bounding box center [867, 76] width 133 height 13
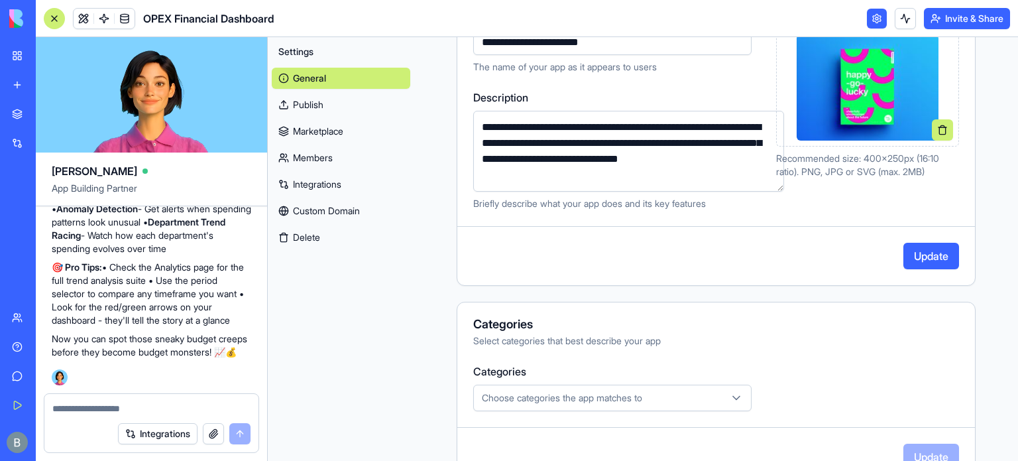
click at [871, 199] on div "Cover Image Recommended size: 400x250px (16:10 ratio). PNG, JPG or SVG (max. 2M…" at bounding box center [867, 108] width 183 height 203
click at [924, 258] on button "Update" at bounding box center [931, 256] width 56 height 27
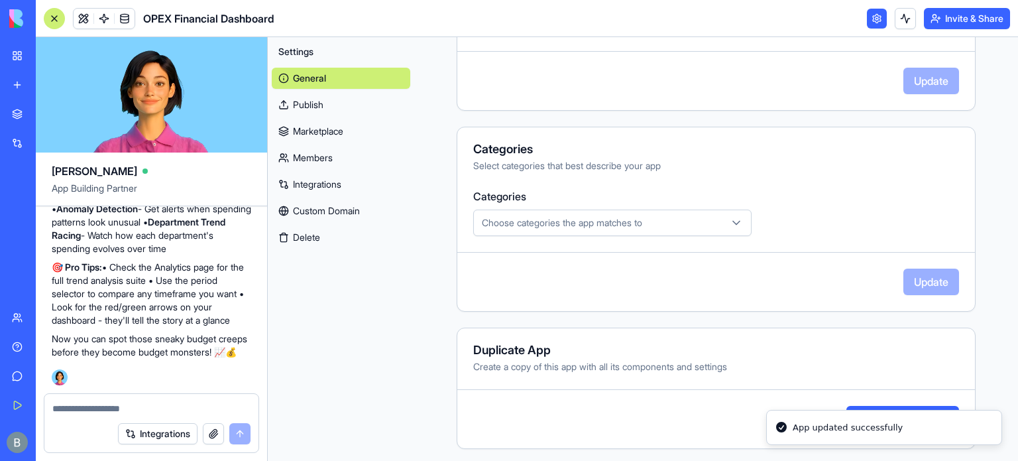
scroll to position [376, 0]
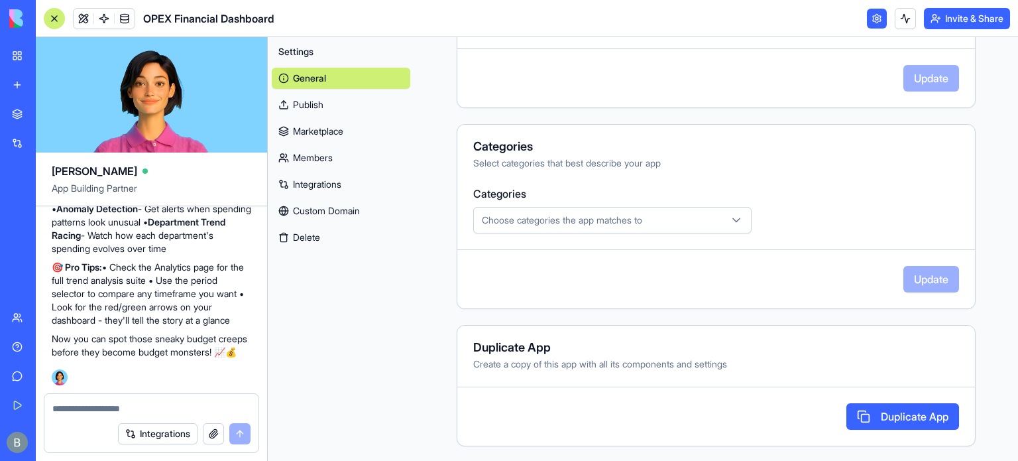
click at [304, 48] on span "Settings" at bounding box center [295, 51] width 35 height 13
click at [279, 288] on div "Settings General Publish Marketplace Members Integrations Custom Domain Delete" at bounding box center [341, 248] width 146 height 423
click at [15, 179] on div "Move your 🖱️ to pick a color #3863ff rgb(56,99,255)" at bounding box center [509, 230] width 1018 height 461
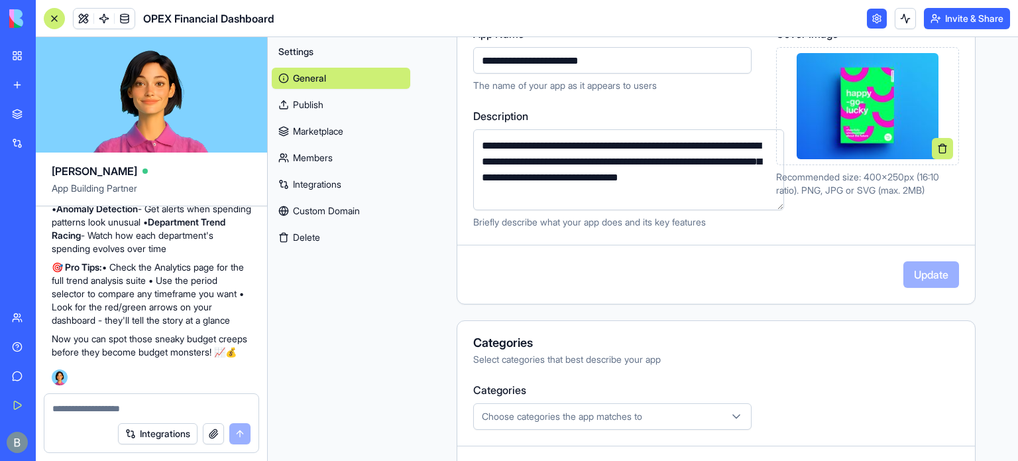
scroll to position [178, 0]
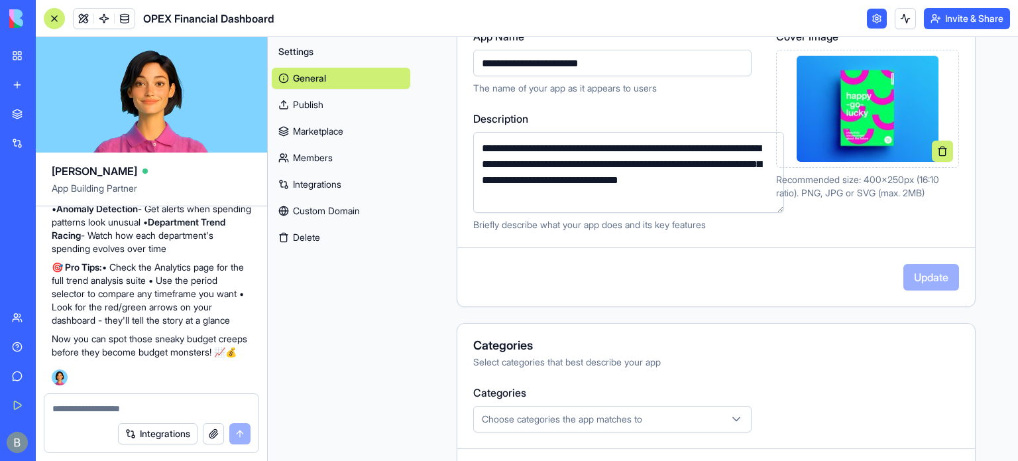
click at [307, 82] on link "General" at bounding box center [341, 78] width 139 height 21
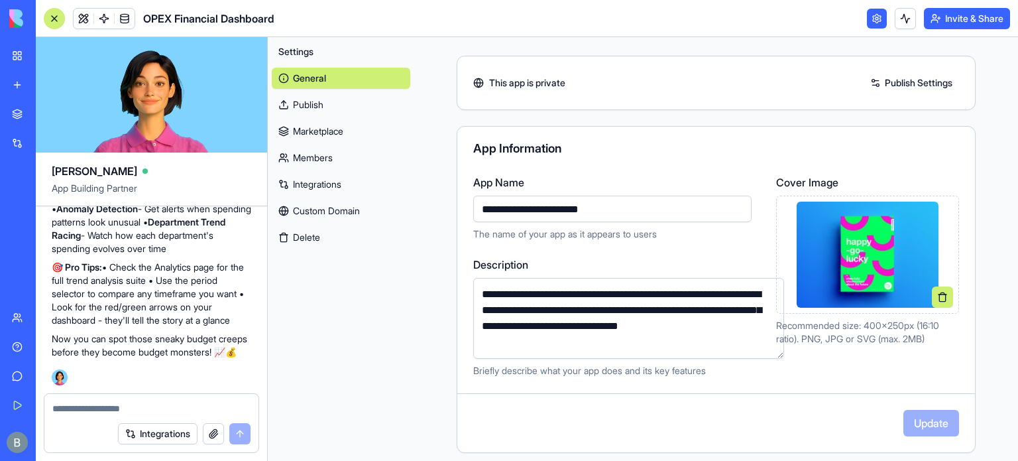
scroll to position [0, 0]
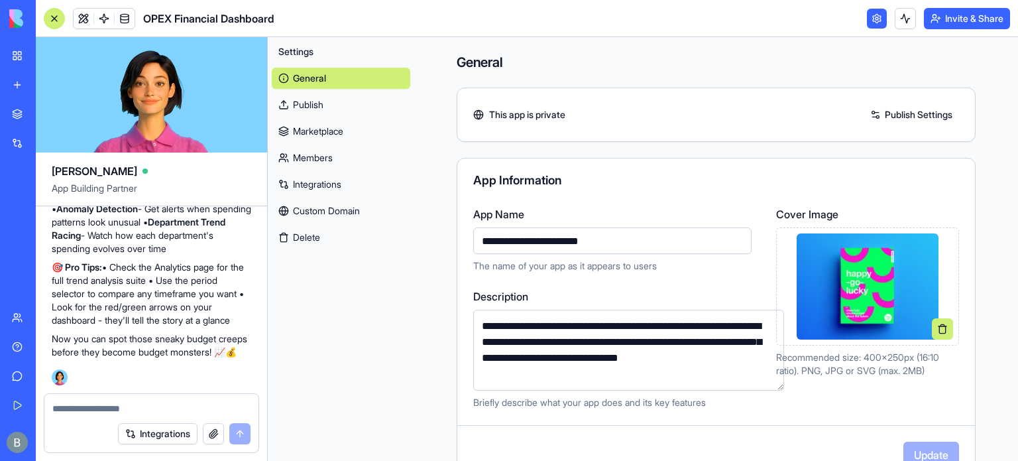
click at [889, 236] on img at bounding box center [867, 286] width 141 height 106
drag, startPoint x: 793, startPoint y: 262, endPoint x: 777, endPoint y: 229, distance: 37.0
drag, startPoint x: 777, startPoint y: 229, endPoint x: 300, endPoint y: 78, distance: 499.7
click at [300, 78] on link "General" at bounding box center [341, 78] width 139 height 21
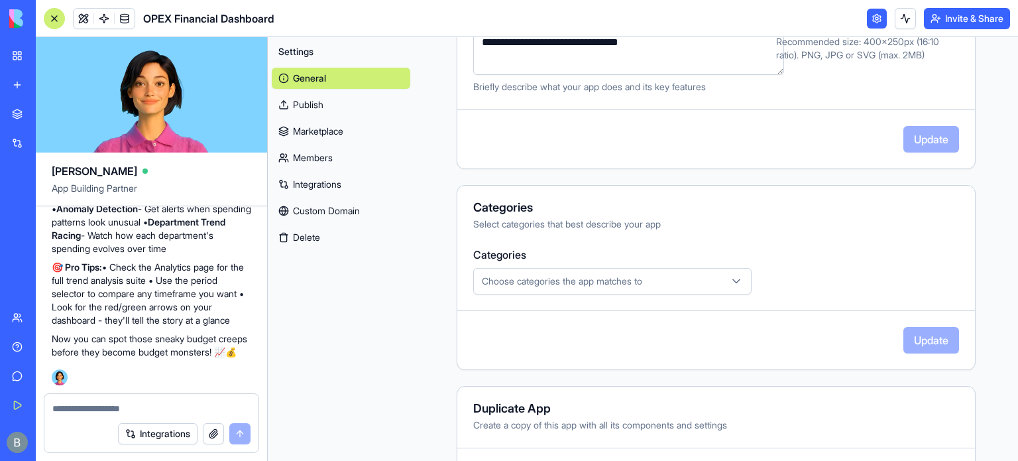
scroll to position [310, 0]
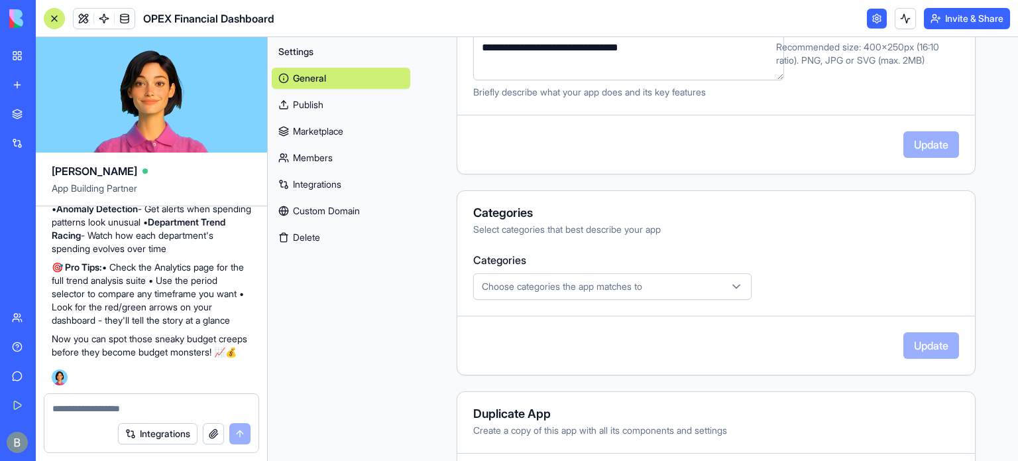
click at [624, 232] on div "Select categories that best describe your app" at bounding box center [716, 229] width 486 height 13
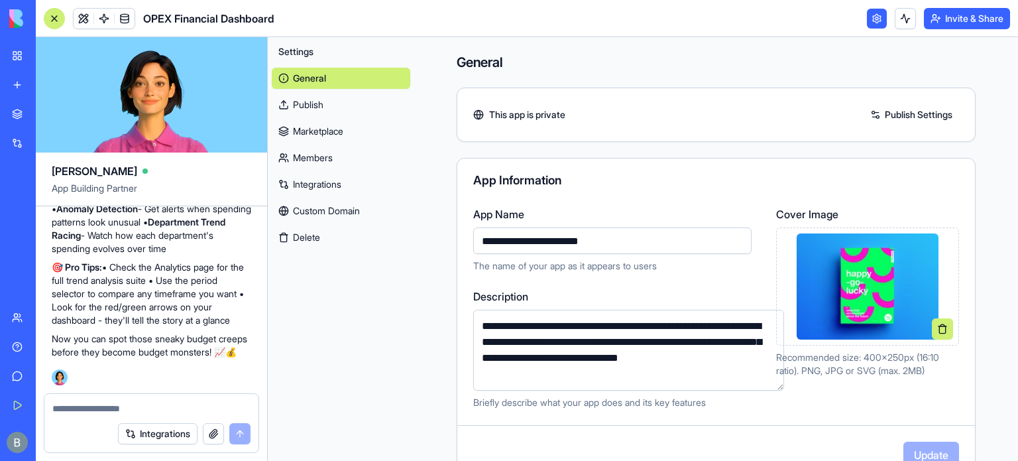
scroll to position [0, 0]
click at [298, 129] on link "Marketplace" at bounding box center [341, 131] width 139 height 21
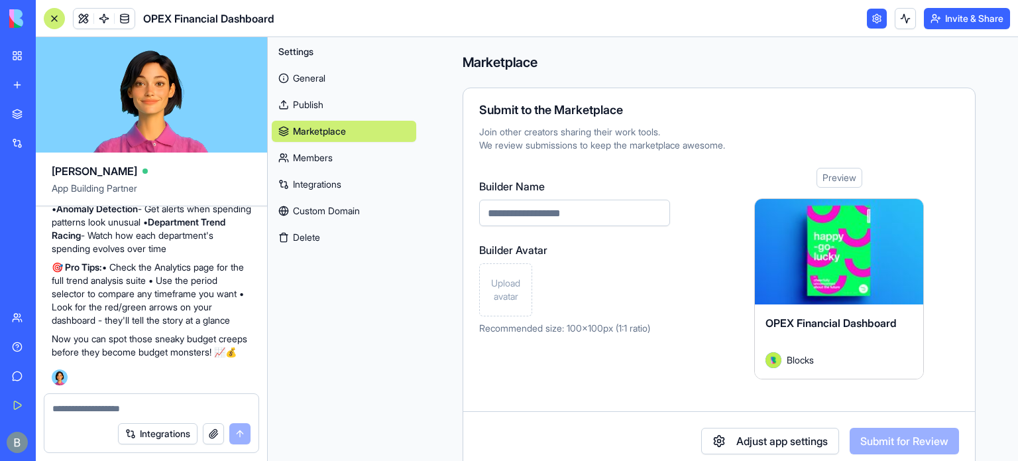
click at [298, 156] on link "Members" at bounding box center [344, 157] width 144 height 21
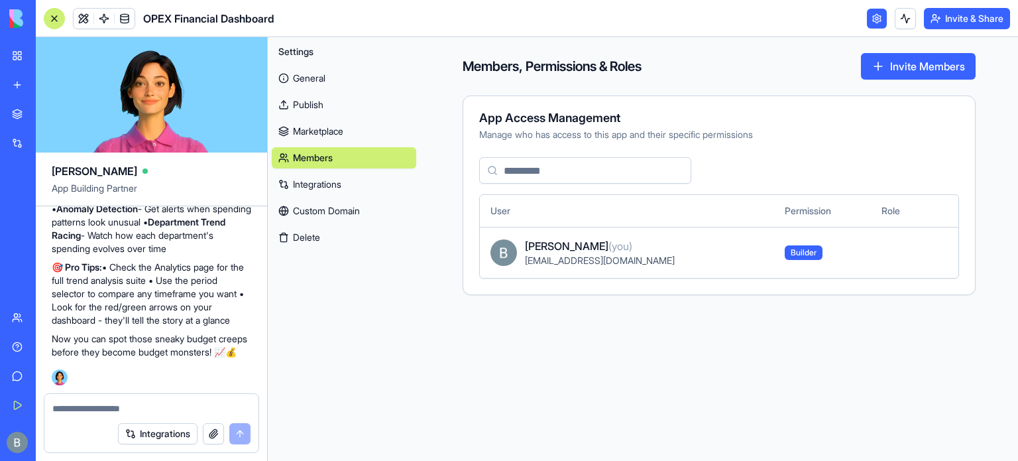
click at [302, 209] on link "Custom Domain" at bounding box center [344, 210] width 144 height 21
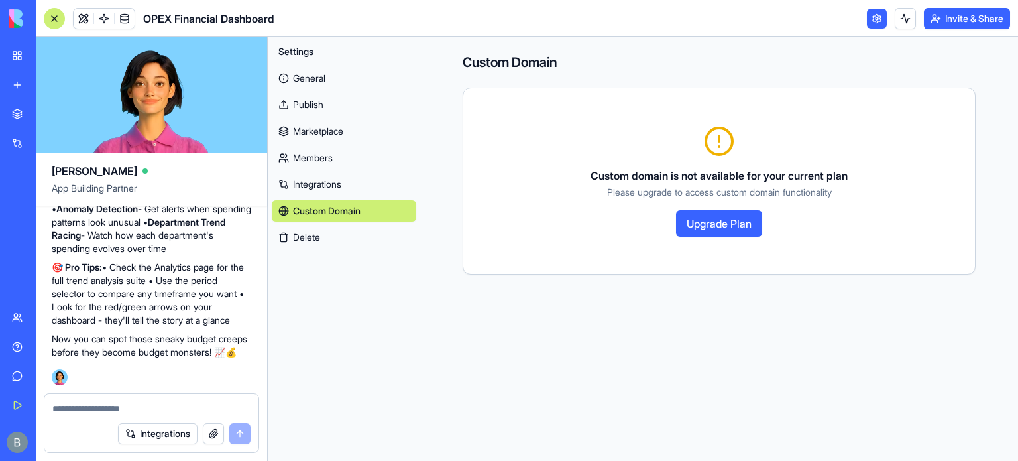
click at [309, 239] on button "Delete" at bounding box center [344, 237] width 144 height 21
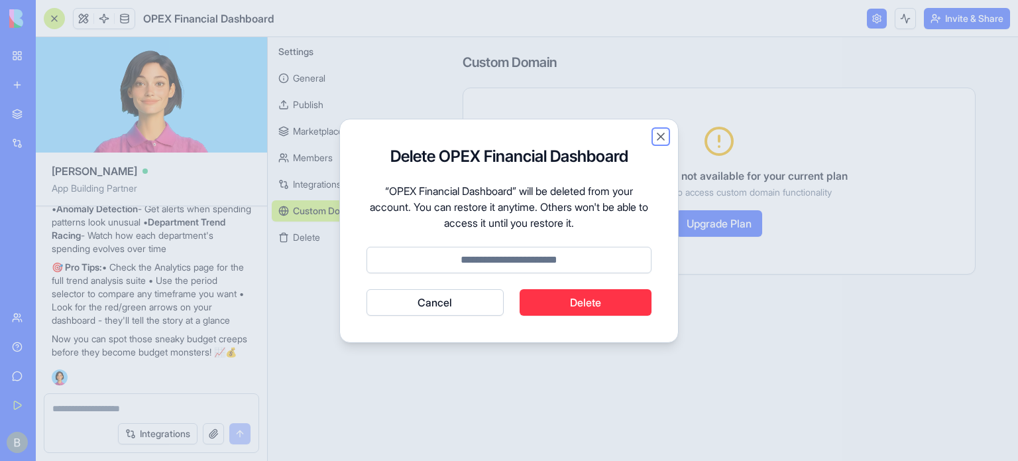
click at [661, 136] on button "Close" at bounding box center [660, 136] width 13 height 13
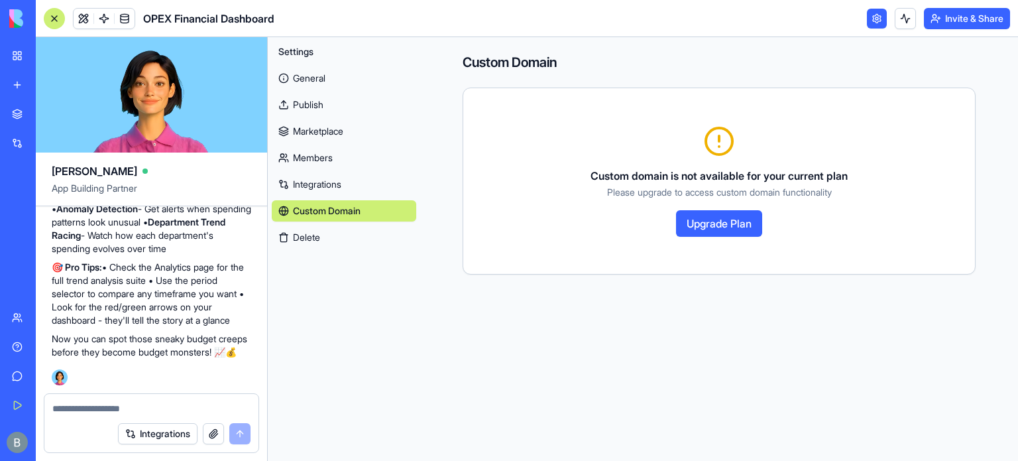
click at [325, 160] on link "Members" at bounding box center [344, 157] width 144 height 21
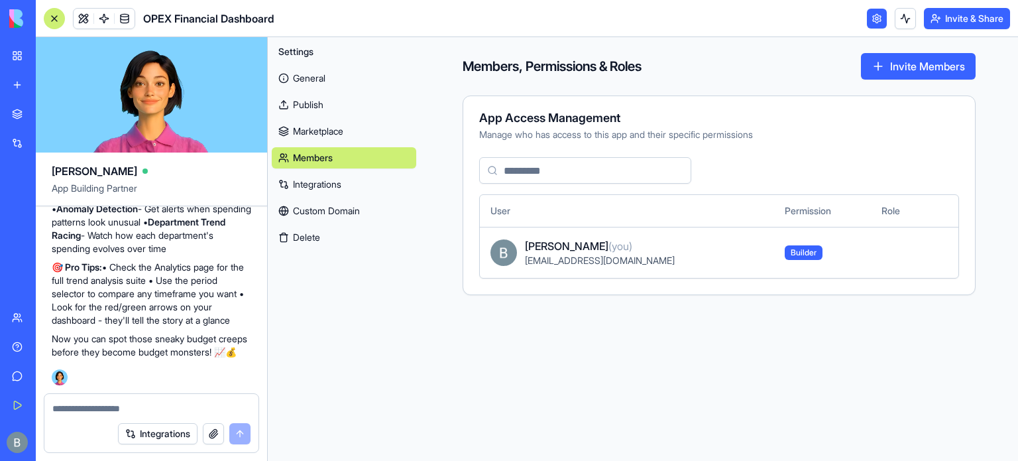
click at [325, 133] on link "Marketplace" at bounding box center [344, 131] width 144 height 21
click at [311, 132] on link "Marketplace" at bounding box center [344, 131] width 144 height 21
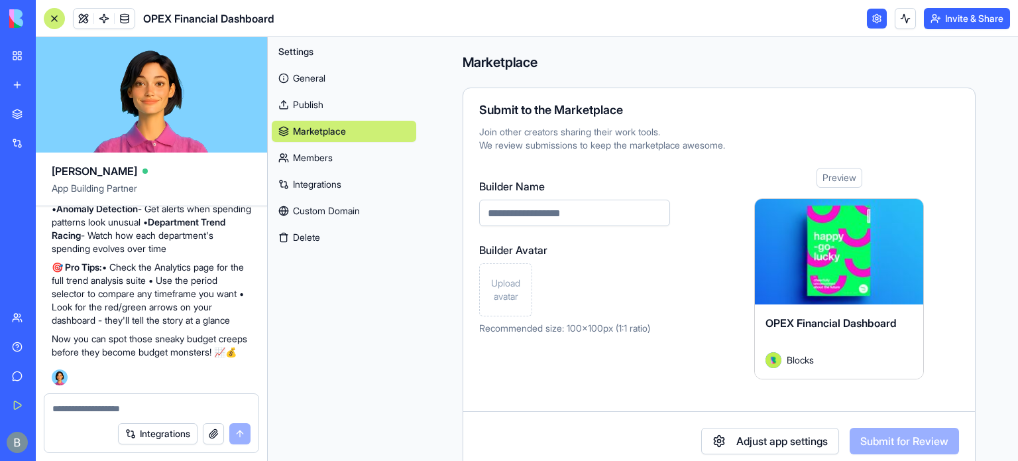
click at [316, 74] on link "General" at bounding box center [344, 78] width 144 height 21
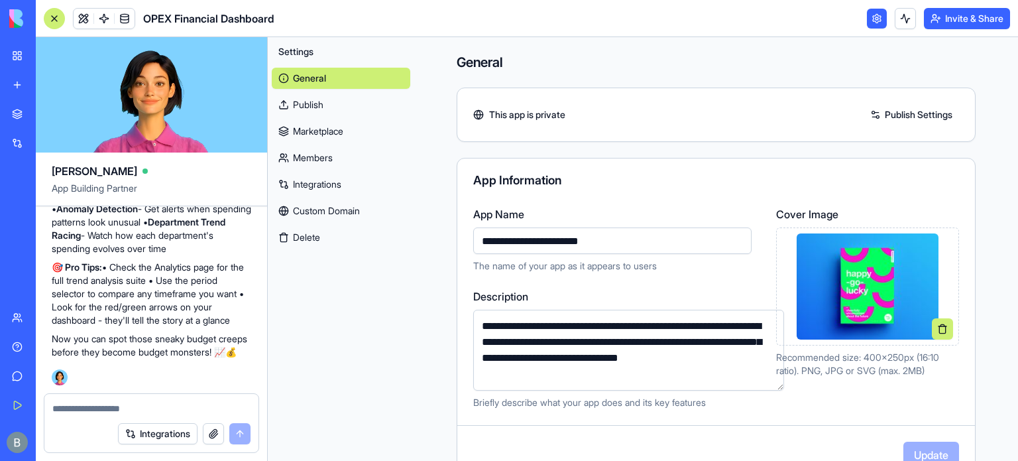
click at [316, 74] on link "General" at bounding box center [341, 78] width 139 height 21
click at [49, 58] on div "My Workspace" at bounding box center [40, 55] width 17 height 13
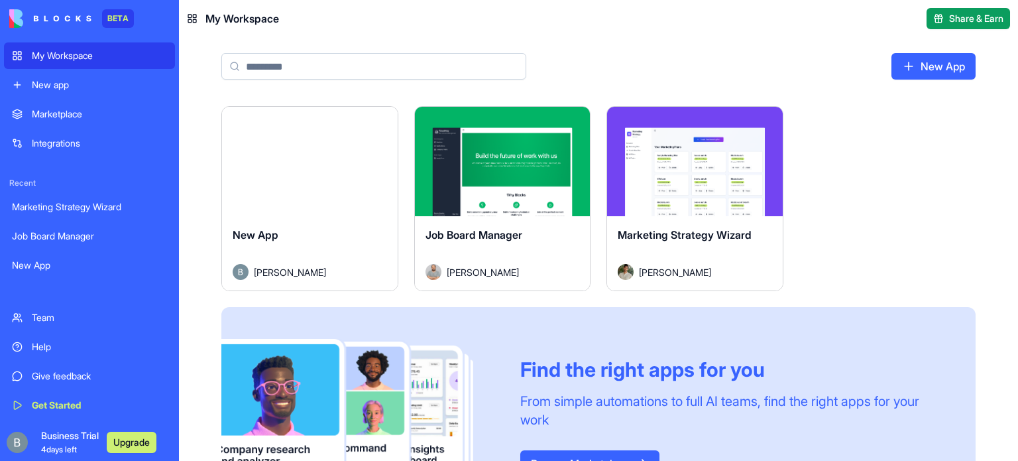
click at [647, 111] on div "Launch" at bounding box center [695, 161] width 176 height 109
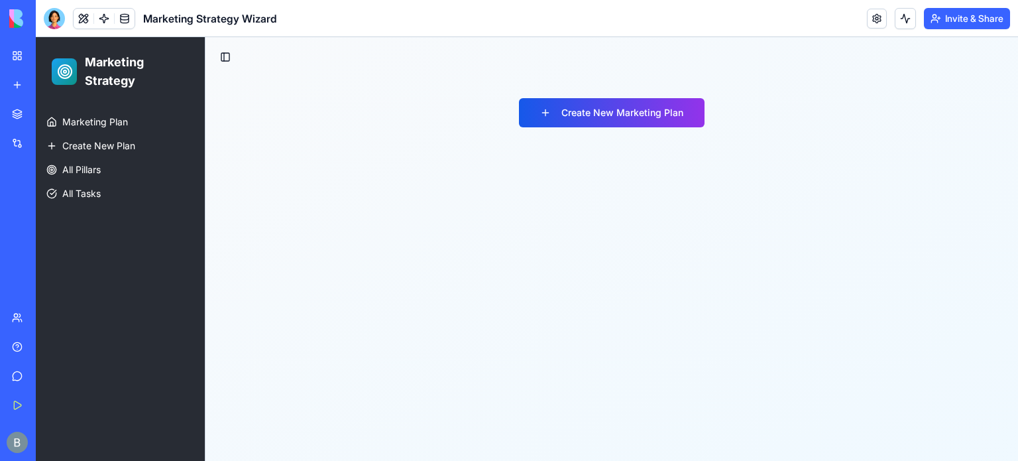
click at [49, 55] on div "My Workspace" at bounding box center [40, 55] width 17 height 13
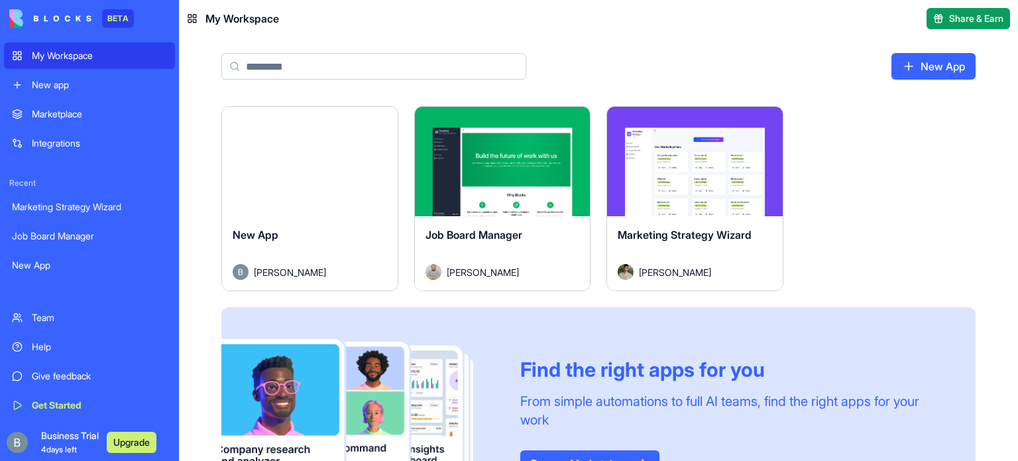
click at [319, 140] on div "Launch" at bounding box center [310, 161] width 176 height 109
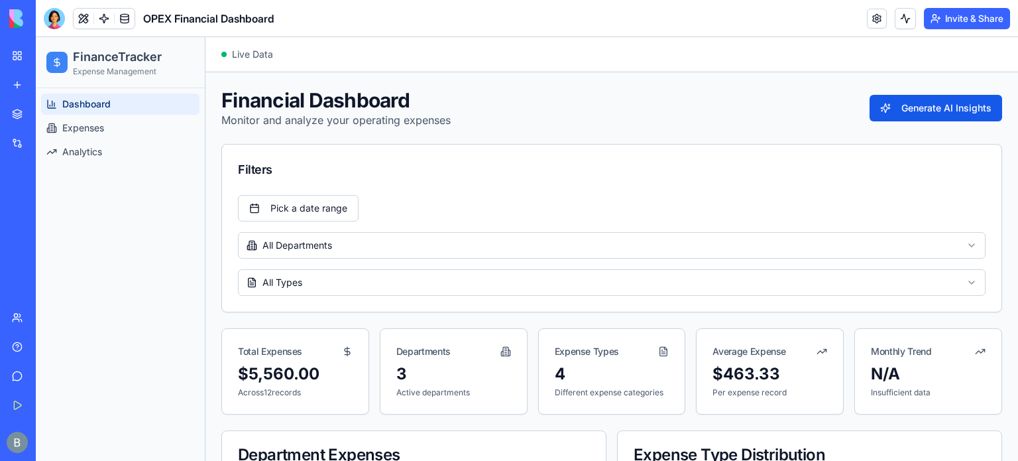
click at [167, 78] on div "FinanceTracker Expense Management" at bounding box center [120, 62] width 169 height 51
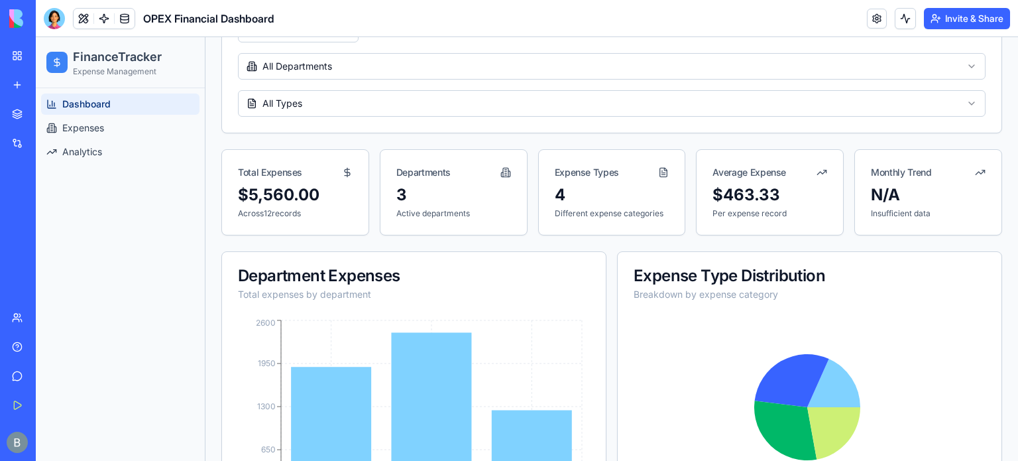
scroll to position [46, 0]
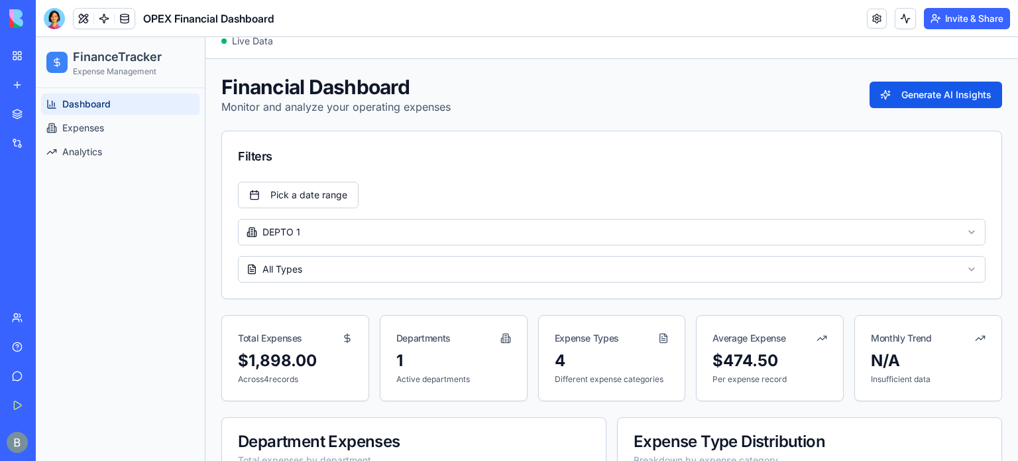
scroll to position [0, 0]
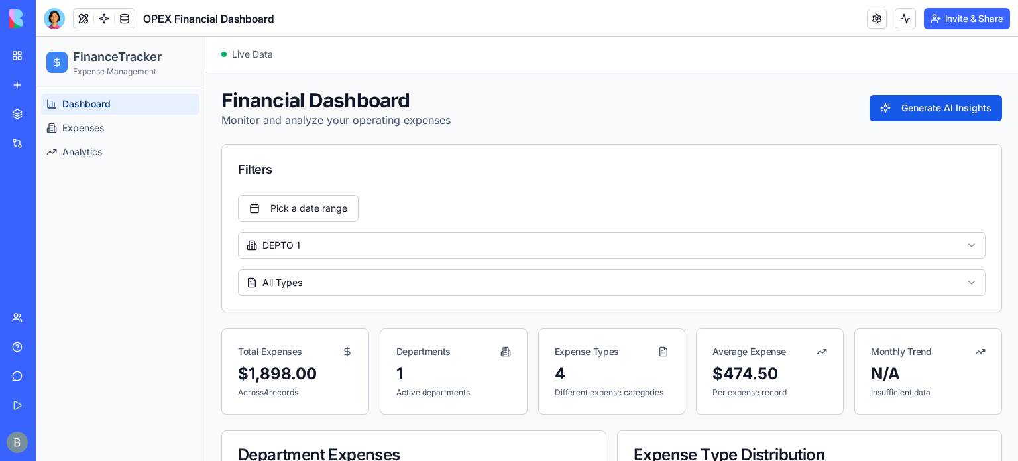
click at [113, 107] on link "Dashboard" at bounding box center [120, 103] width 158 height 21
click at [125, 19] on link at bounding box center [125, 19] width 20 height 20
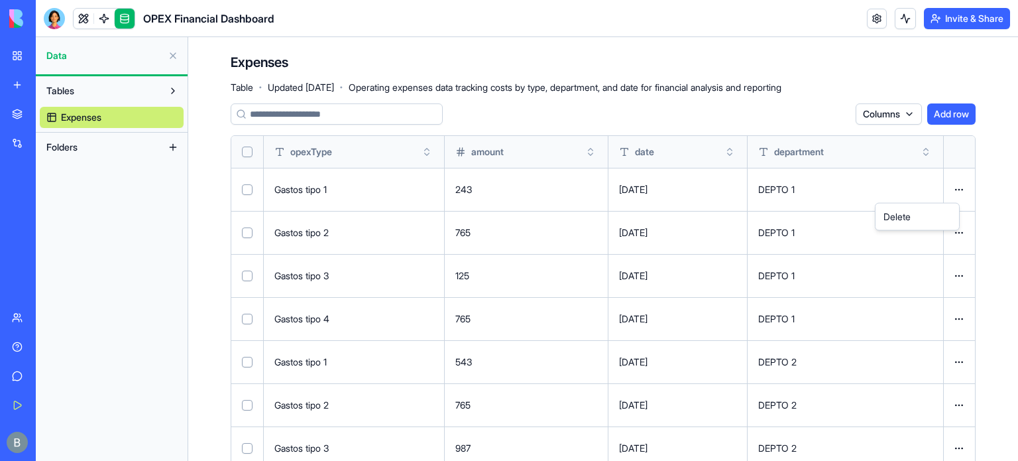
click at [950, 192] on html "BETA My Workspace New app Marketplace Integrations Recent Marketing Strategy Wi…" at bounding box center [509, 230] width 1018 height 461
click at [877, 44] on html "BETA My Workspace New app Marketplace Integrations Recent Marketing Strategy Wi…" at bounding box center [509, 230] width 1018 height 461
click at [899, 115] on html "BETA My Workspace New app Marketplace Integrations Recent Marketing Strategy Wi…" at bounding box center [509, 230] width 1018 height 461
click at [763, 62] on html "BETA My Workspace New app Marketplace Integrations Recent Marketing Strategy Wi…" at bounding box center [509, 230] width 1018 height 461
click at [878, 23] on link at bounding box center [877, 19] width 20 height 20
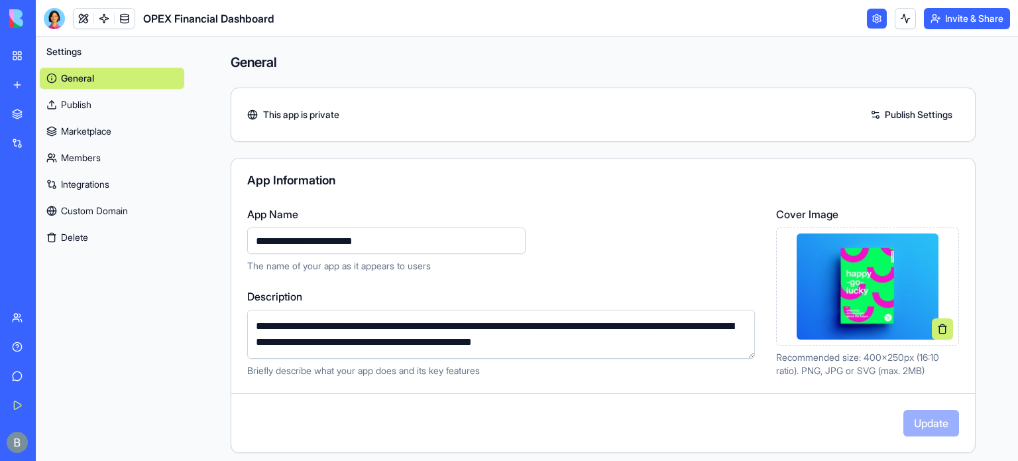
click at [801, 250] on img at bounding box center [867, 286] width 141 height 106
drag, startPoint x: 789, startPoint y: 237, endPoint x: 759, endPoint y: 30, distance: 208.9
click at [759, 30] on header "OPEX Financial Dashboard Invite & Share" at bounding box center [527, 18] width 982 height 37
click at [17, 84] on link "New app" at bounding box center [30, 85] width 53 height 27
click at [15, 13] on img at bounding box center [50, 18] width 82 height 19
